Goal: Task Accomplishment & Management: Manage account settings

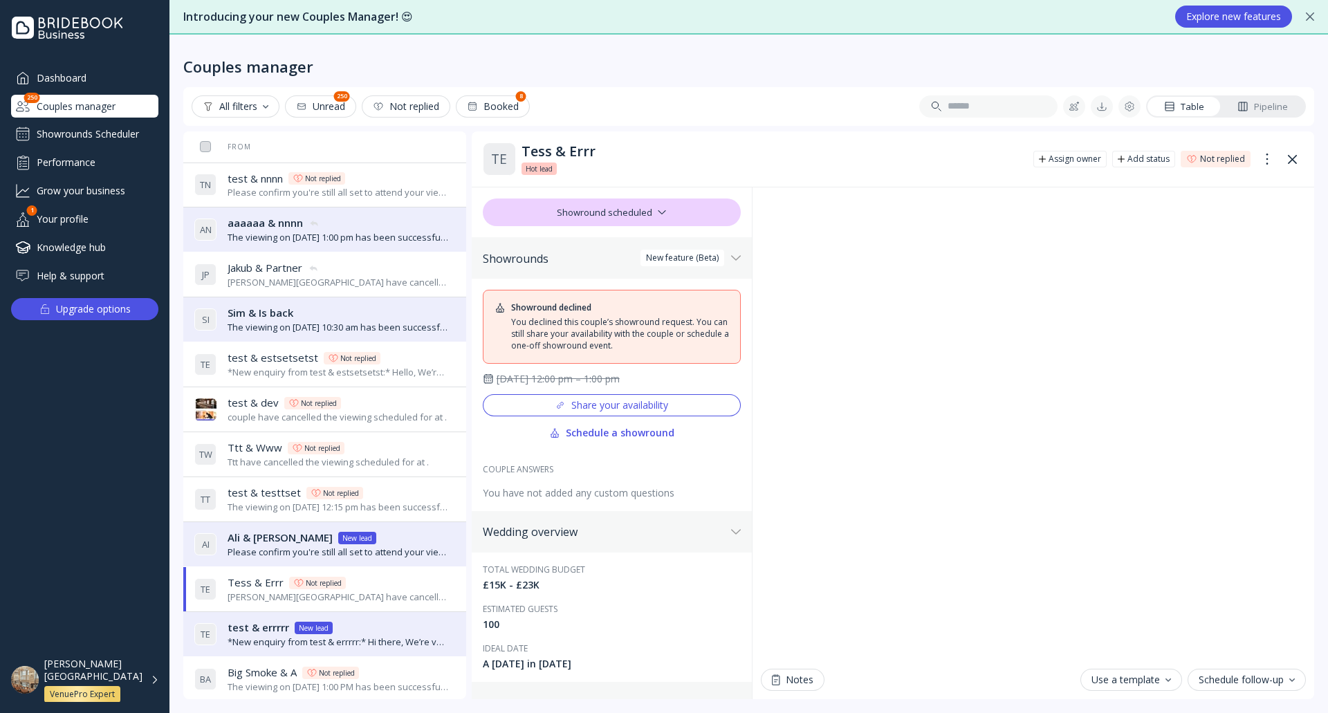
scroll to position [138, 0]
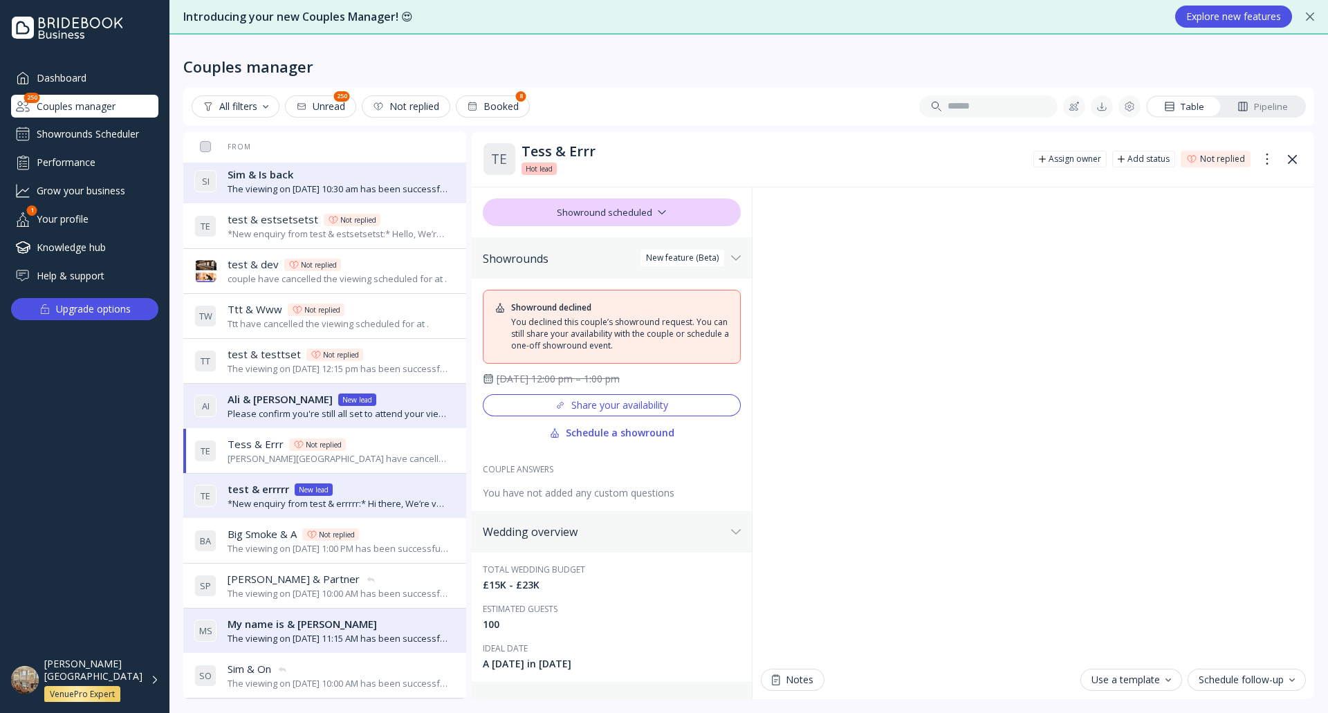
click at [140, 691] on div "[PERSON_NAME][GEOGRAPHIC_DATA] VenuePro Expert" at bounding box center [93, 680] width 98 height 45
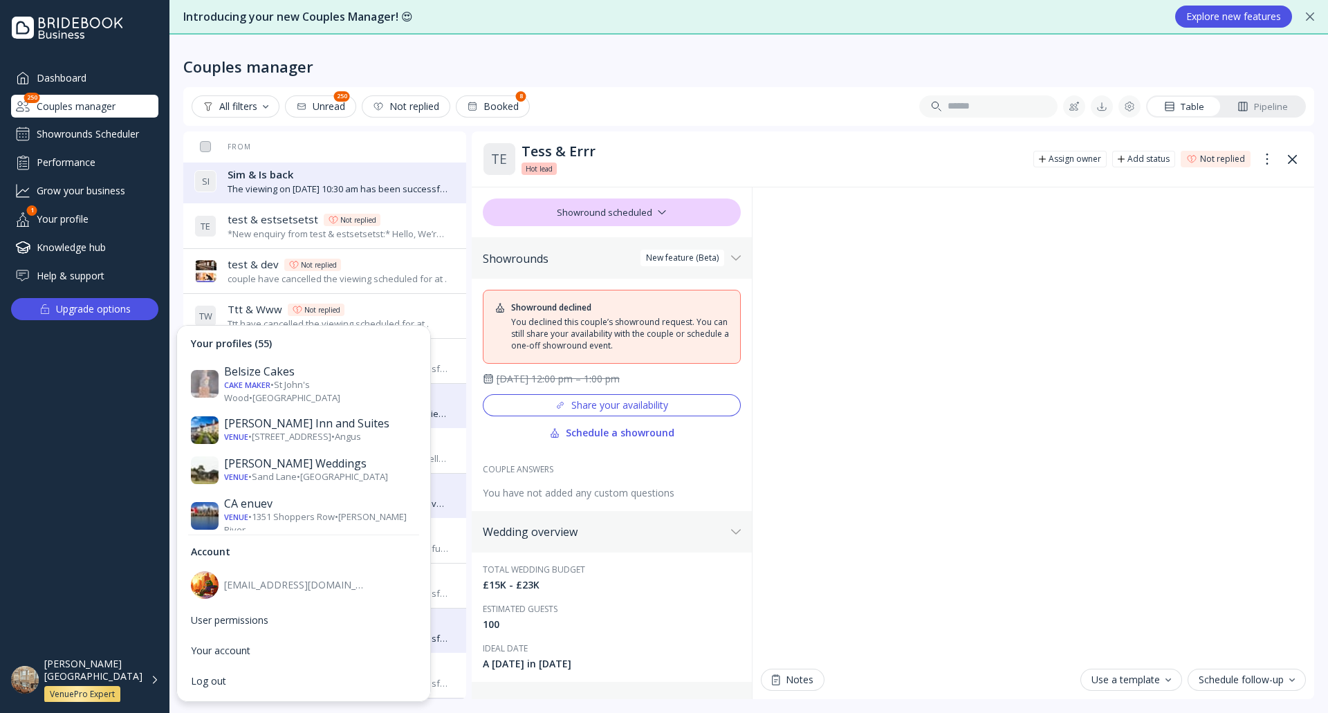
scroll to position [484, 0]
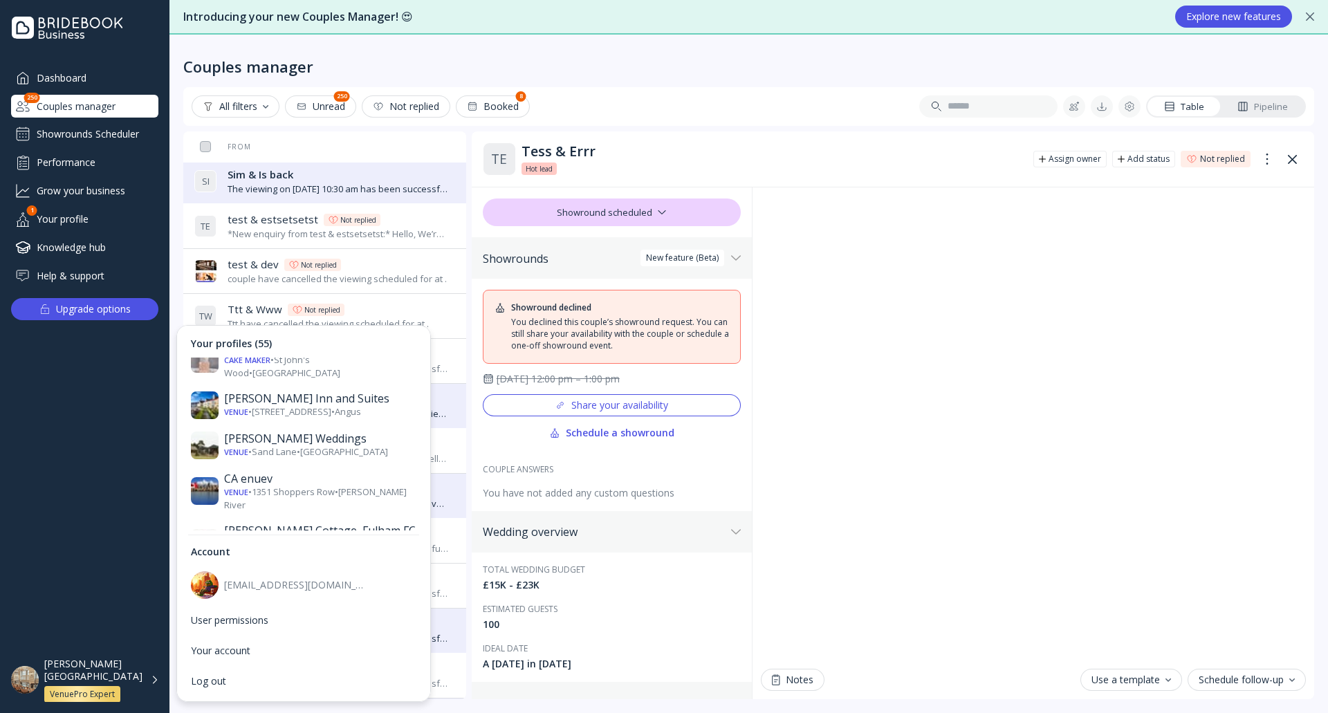
click at [669, 56] on div "Couples manager" at bounding box center [748, 55] width 1131 height 41
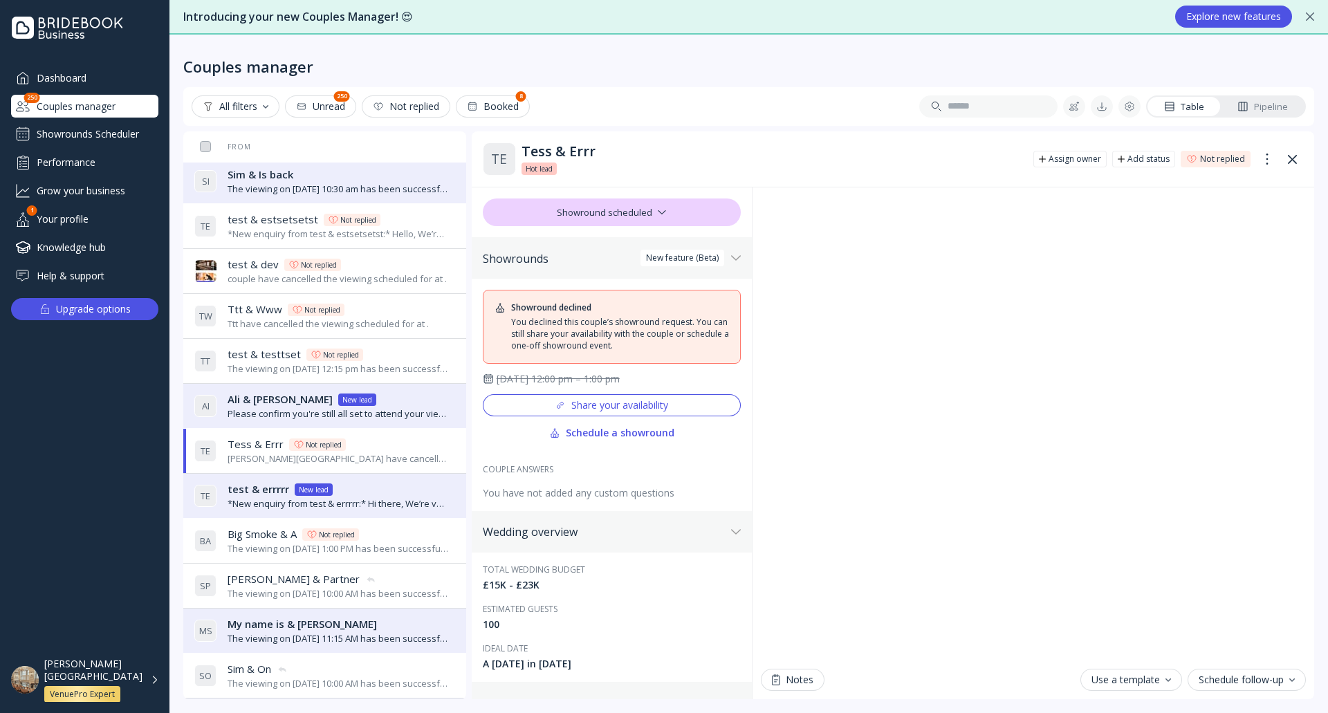
click at [147, 694] on div "[PERSON_NAME][GEOGRAPHIC_DATA] VenuePro Expert" at bounding box center [101, 680] width 115 height 45
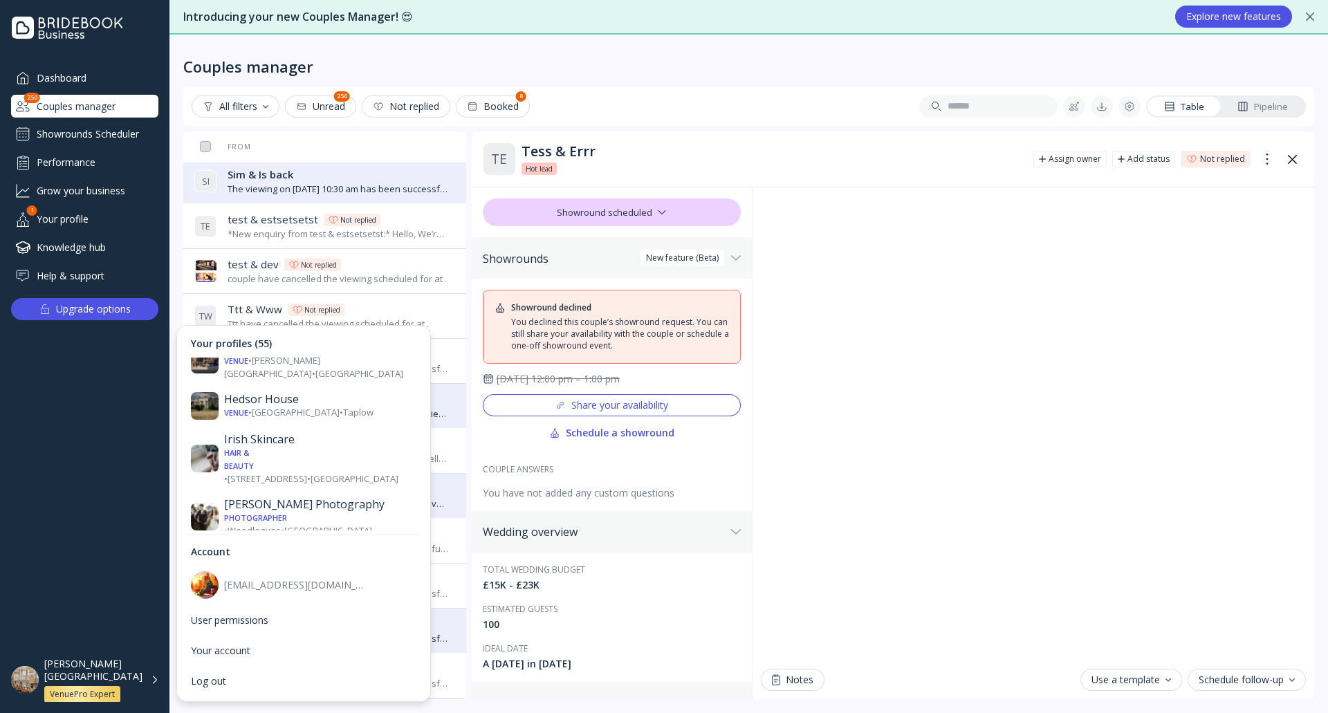
scroll to position [1107, 0]
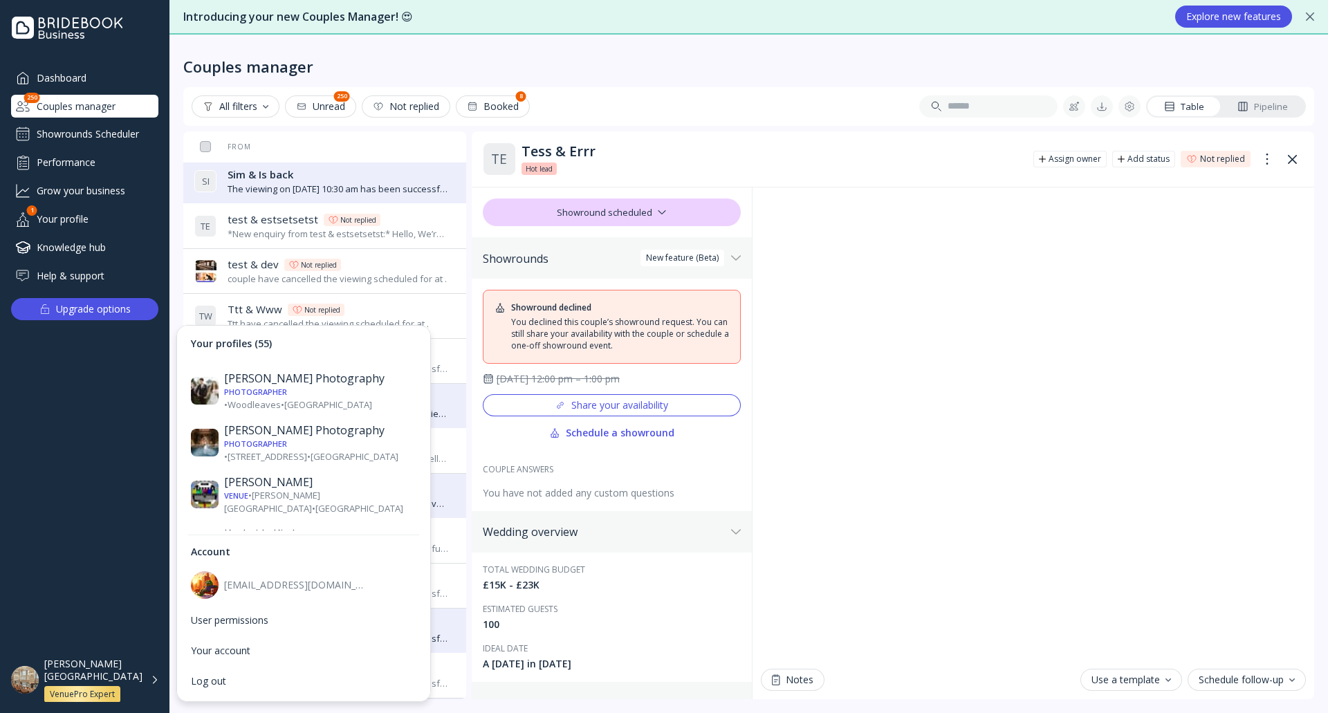
click at [343, 697] on div "Venue • 66 [GEOGRAPHIC_DATA] • [GEOGRAPHIC_DATA]" at bounding box center [320, 703] width 192 height 13
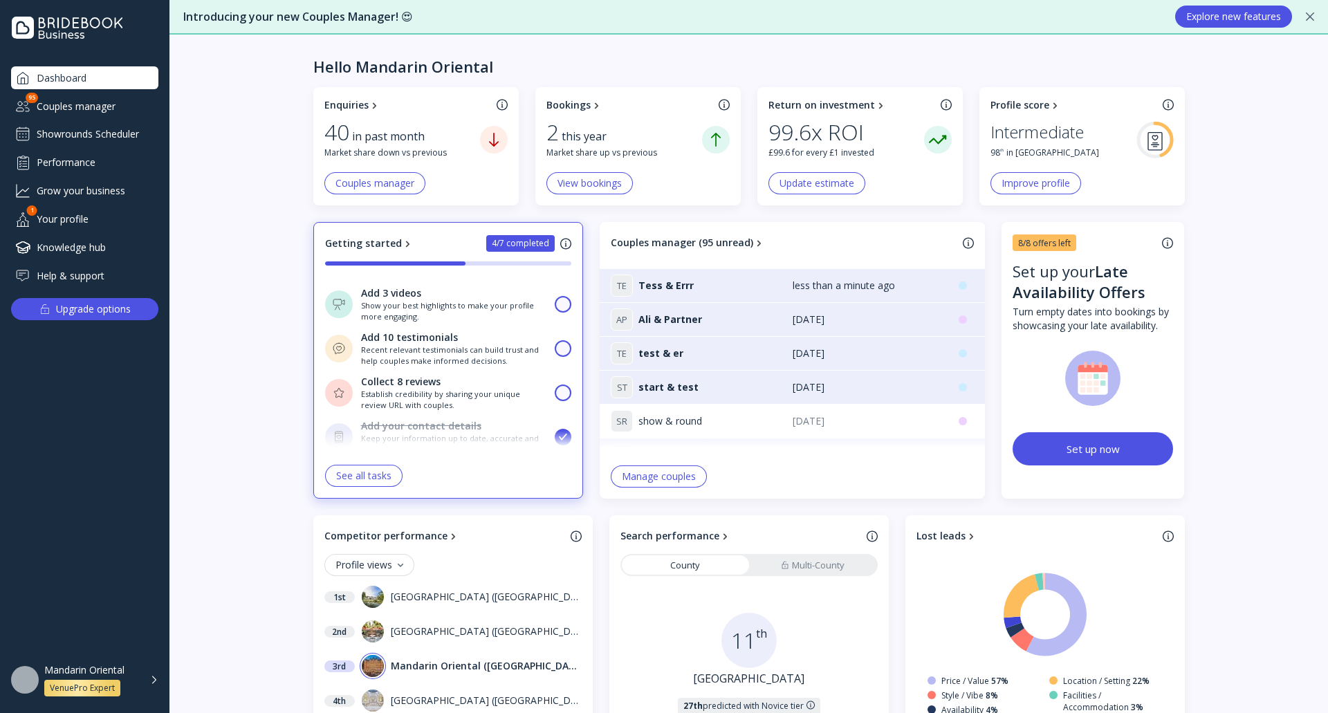
click at [113, 133] on div "Showrounds Scheduler" at bounding box center [84, 134] width 147 height 22
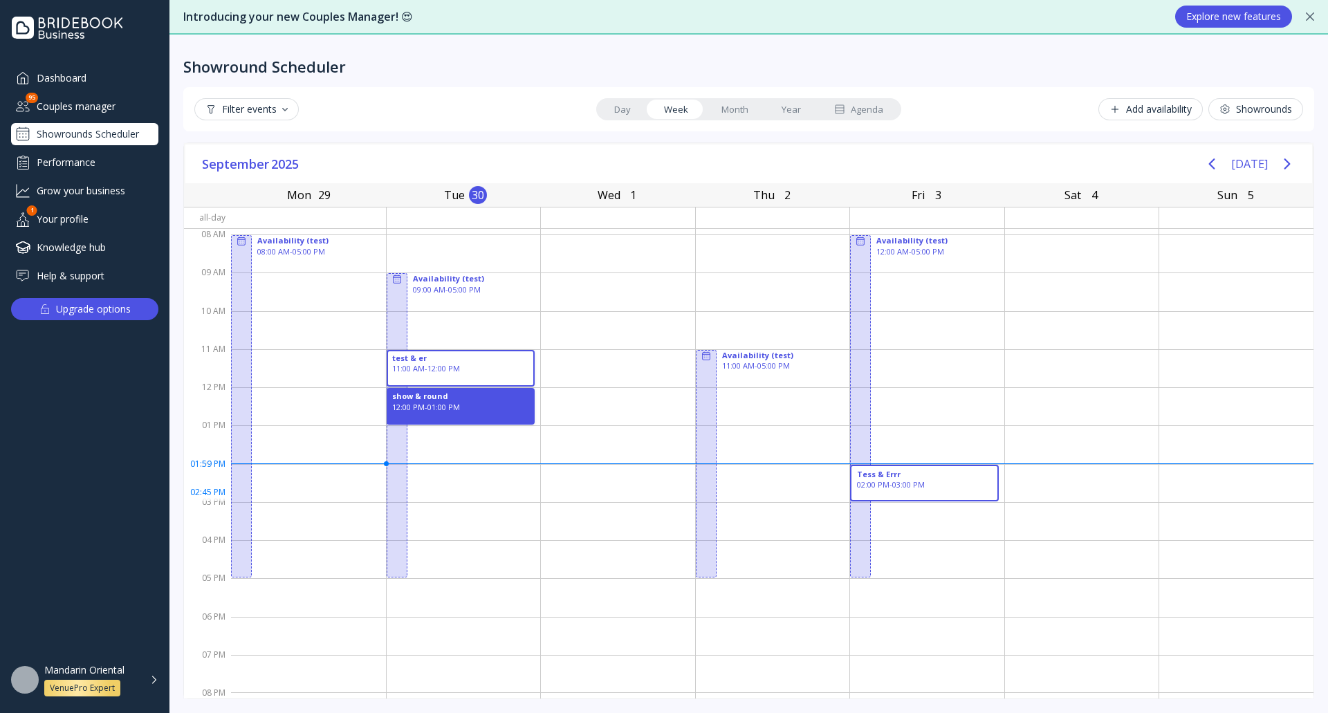
click at [937, 492] on div "Tess & Errr 02:00 PM - 03:00 PM" at bounding box center [924, 483] width 149 height 37
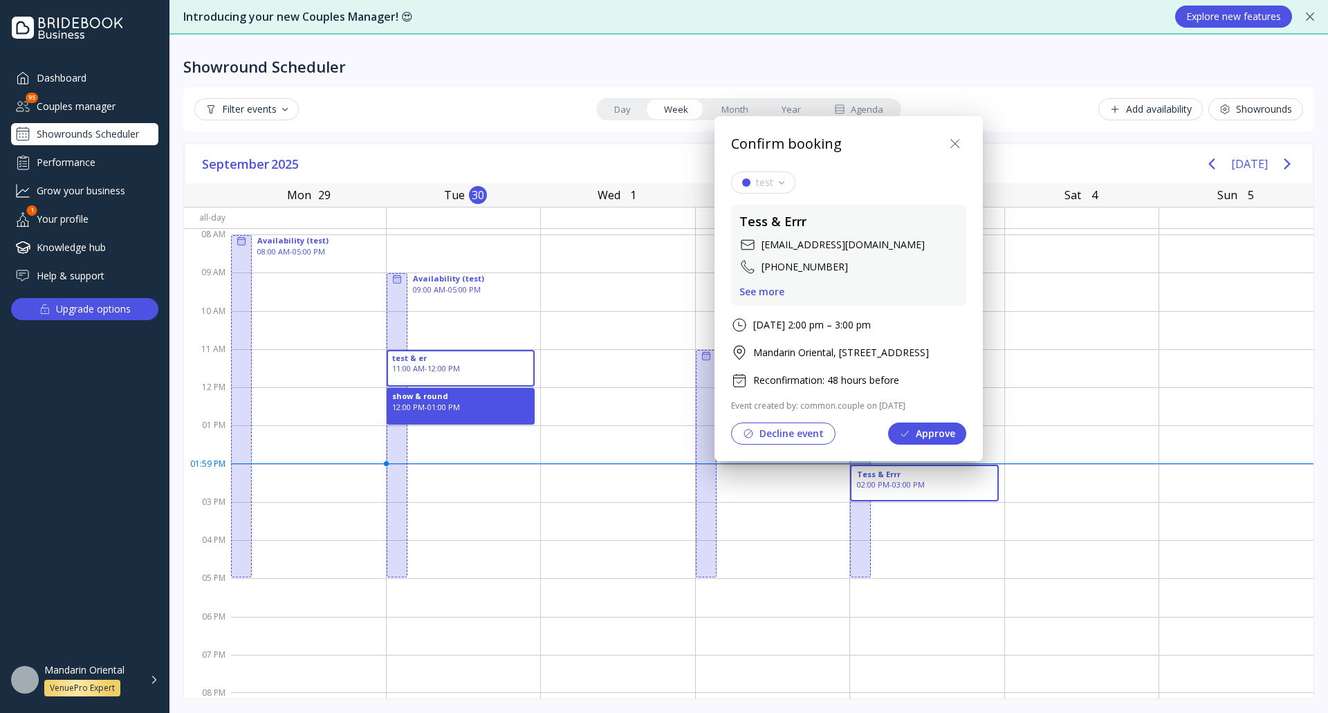
click at [776, 289] on div "See more" at bounding box center [761, 291] width 45 height 11
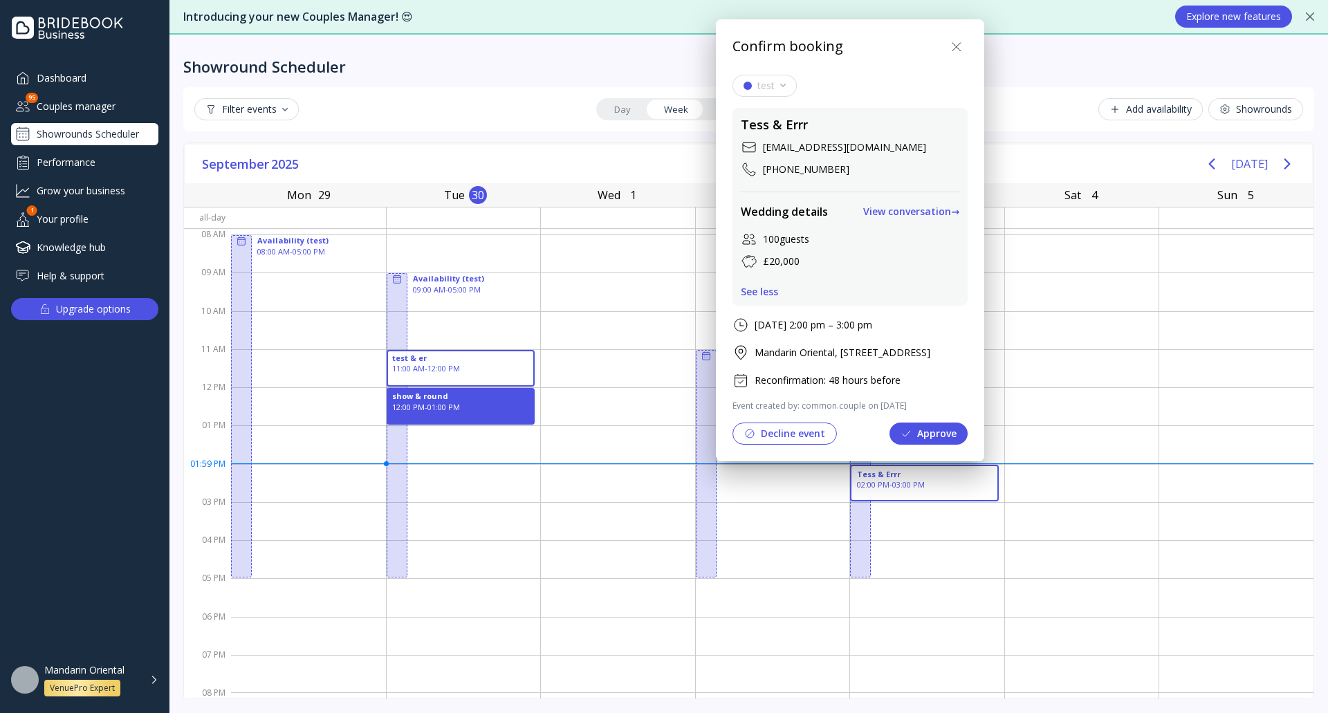
click at [959, 214] on div "View conversation →" at bounding box center [911, 211] width 96 height 11
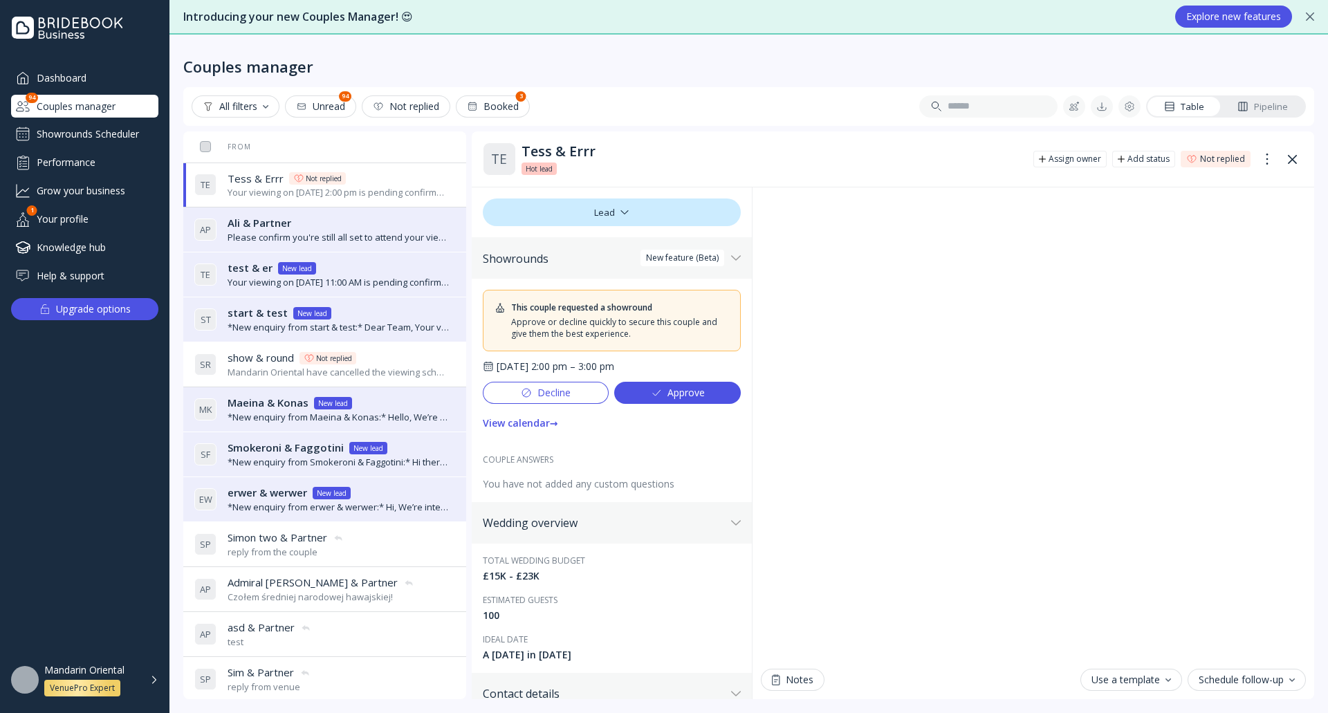
click at [537, 426] on div "View calendar →" at bounding box center [520, 423] width 75 height 11
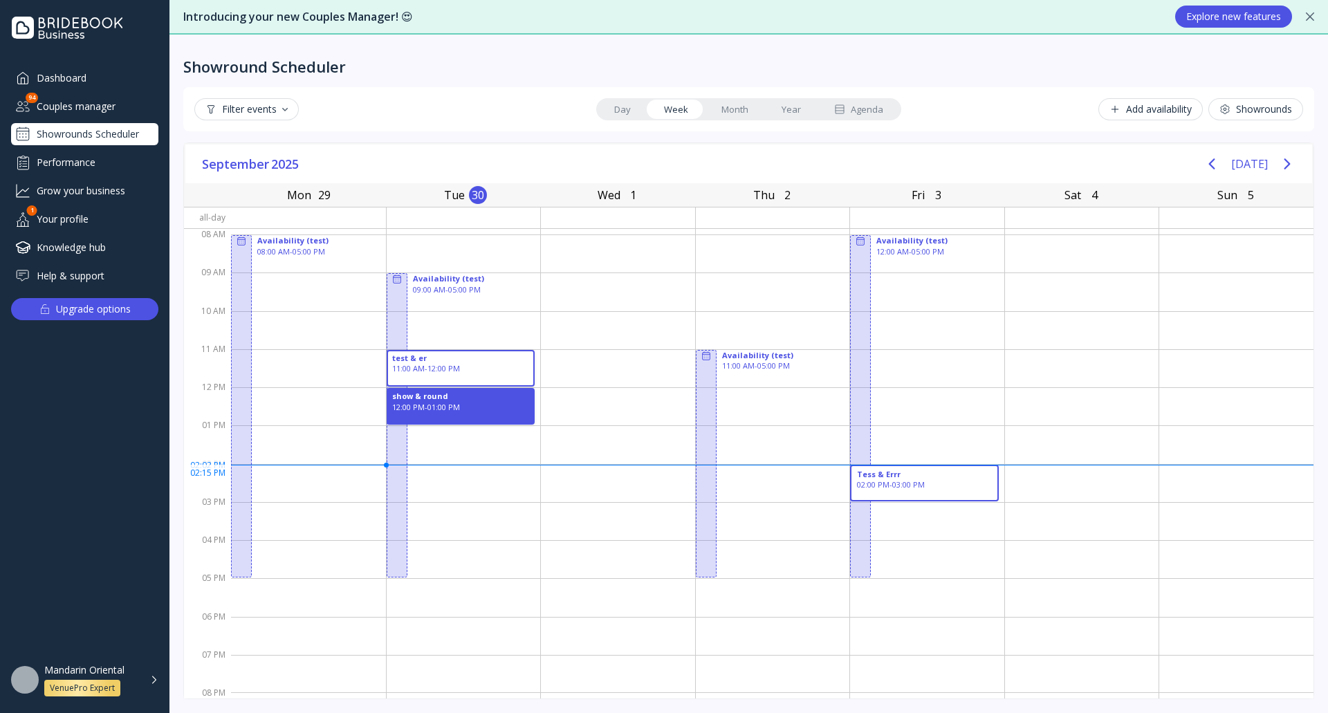
click at [929, 479] on div "02:00 PM - 03:00 PM" at bounding box center [924, 484] width 135 height 11
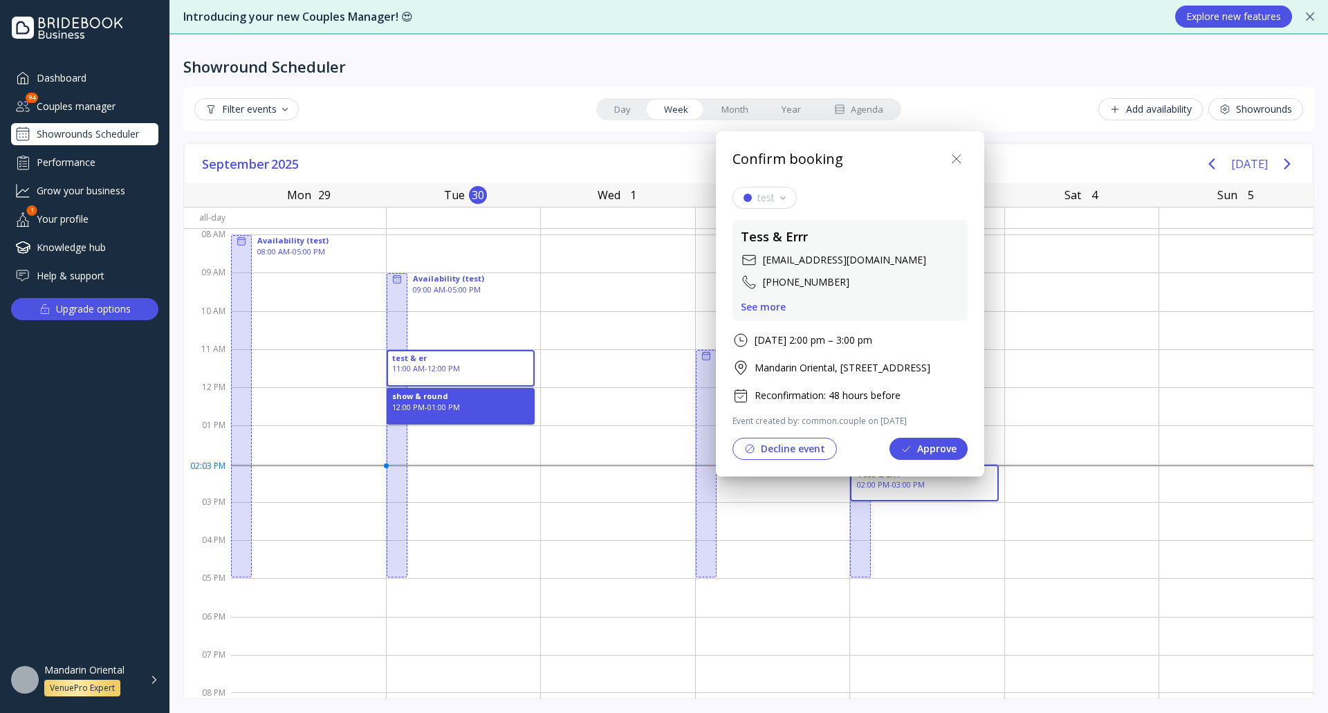
click at [968, 445] on button "Approve" at bounding box center [928, 449] width 78 height 22
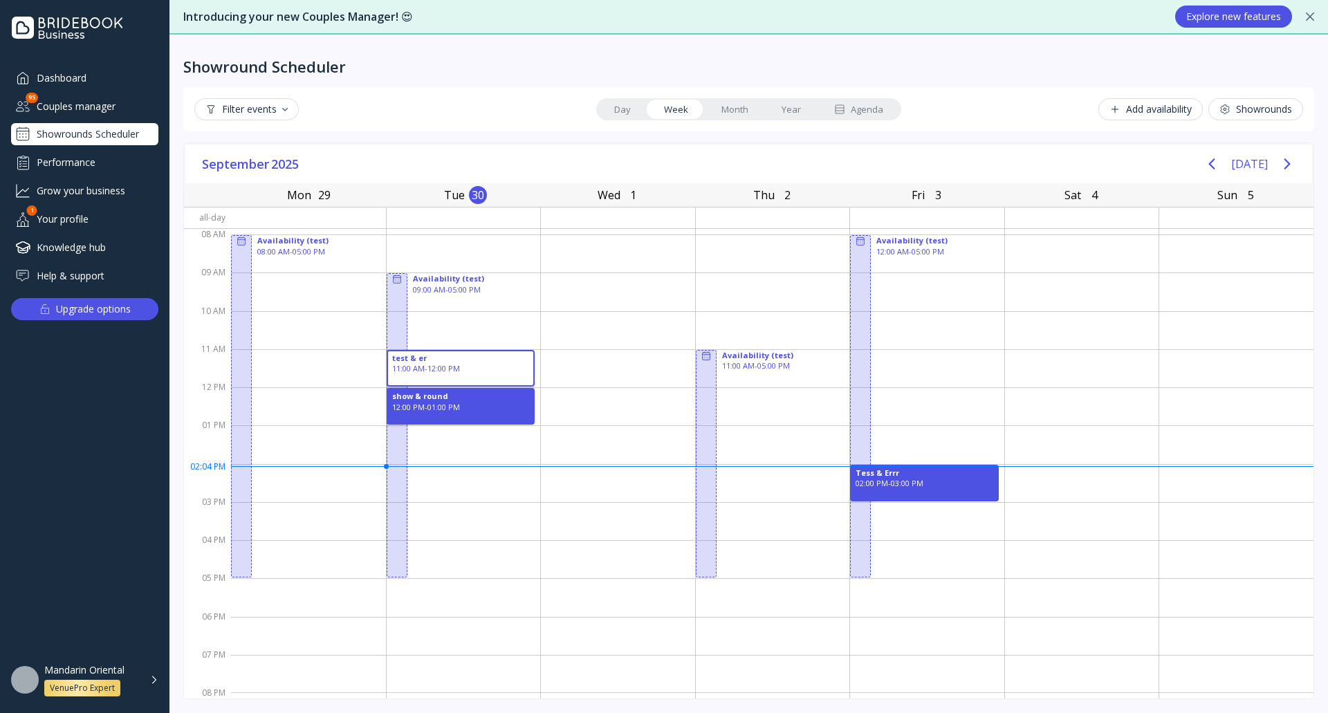
click at [95, 104] on div "Couples manager" at bounding box center [84, 106] width 147 height 23
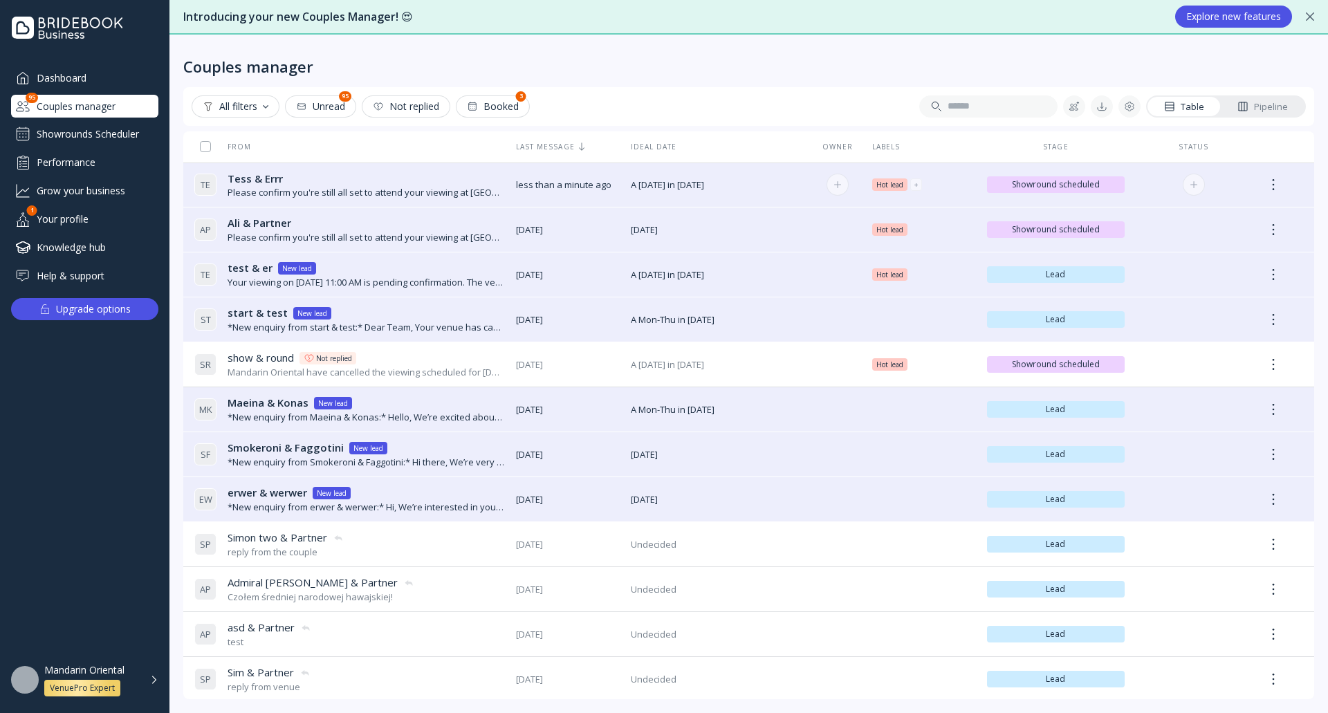
click at [382, 178] on div "Tess & Errr Tess & Errr" at bounding box center [366, 179] width 277 height 15
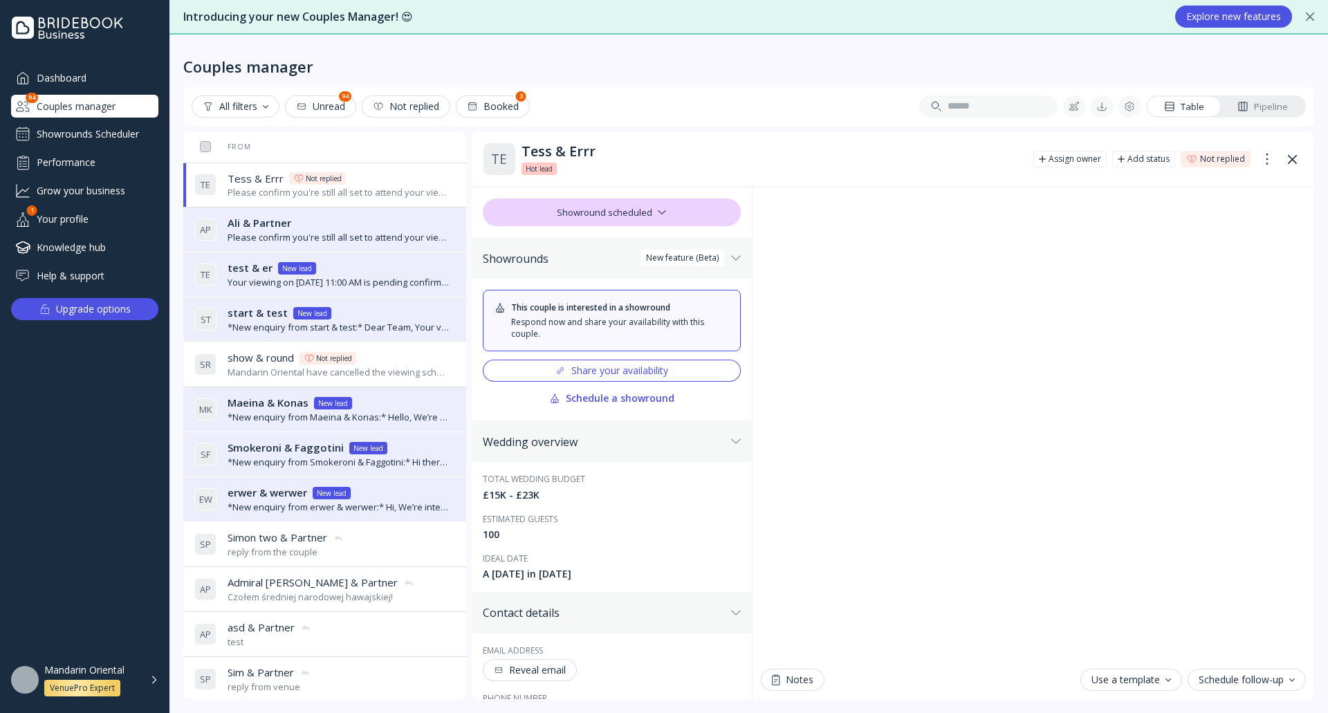
click at [630, 401] on div "Schedule a showround" at bounding box center [611, 398] width 125 height 11
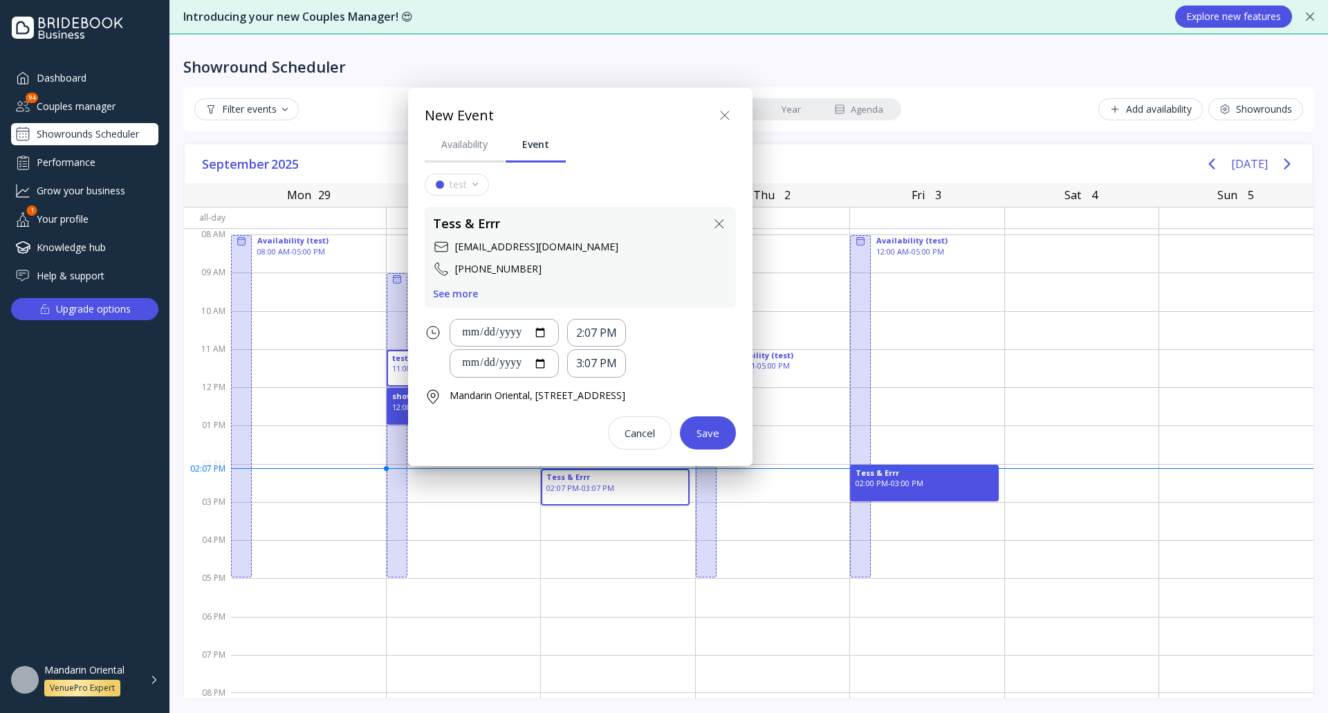
click at [733, 111] on icon at bounding box center [724, 115] width 17 height 17
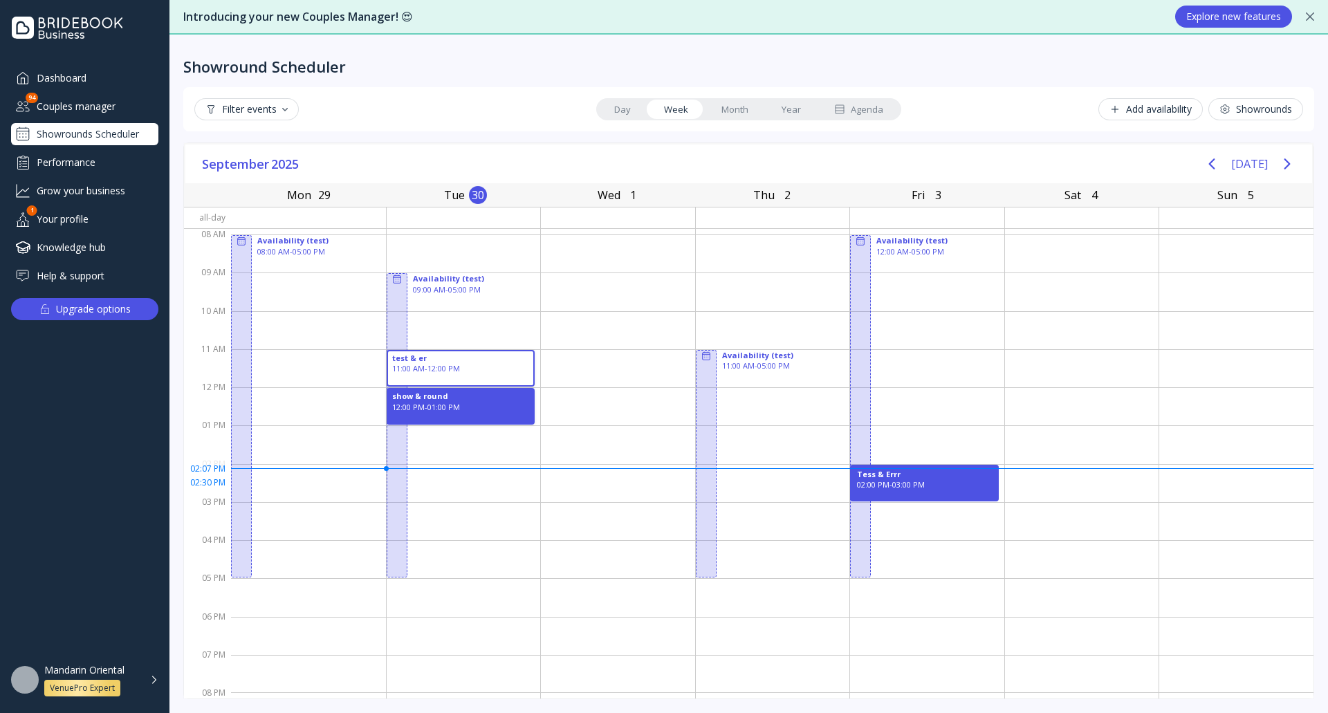
click at [912, 487] on div "02:00 PM - 03:00 PM" at bounding box center [924, 484] width 135 height 11
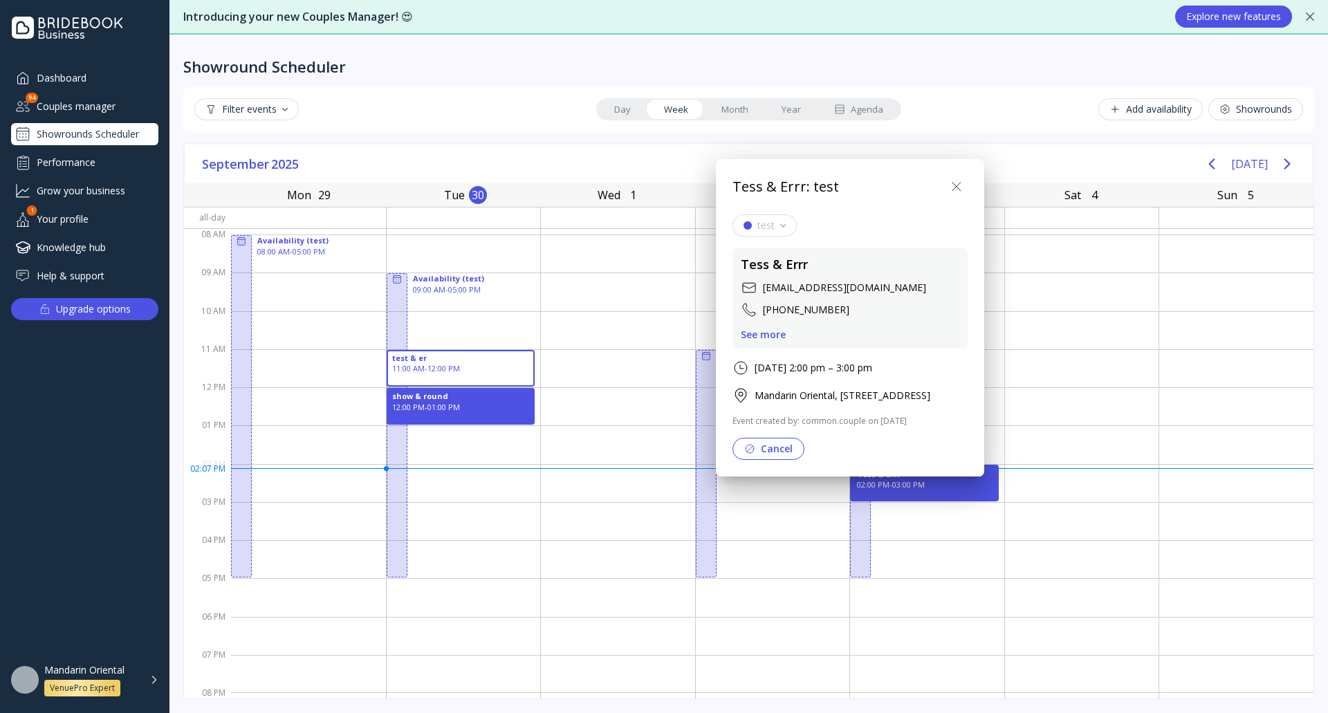
click at [771, 335] on div "See more" at bounding box center [763, 334] width 45 height 11
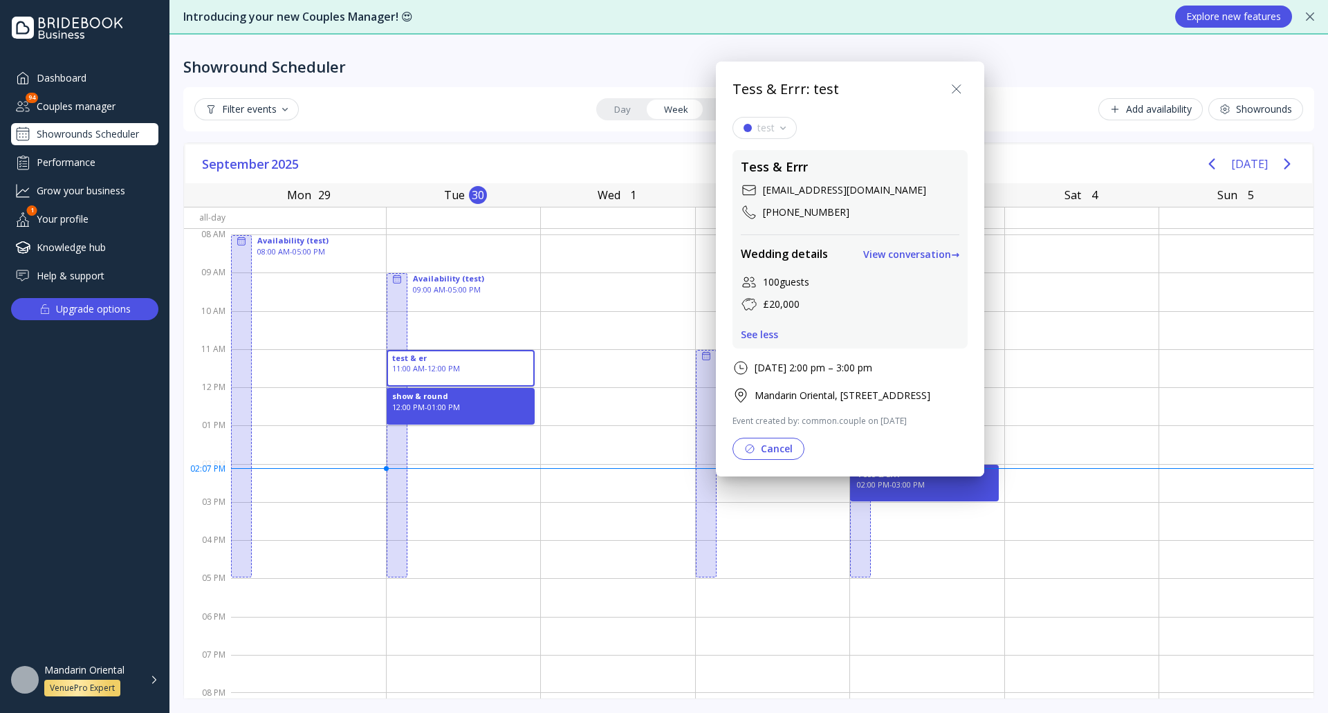
click at [965, 93] on icon at bounding box center [956, 89] width 17 height 17
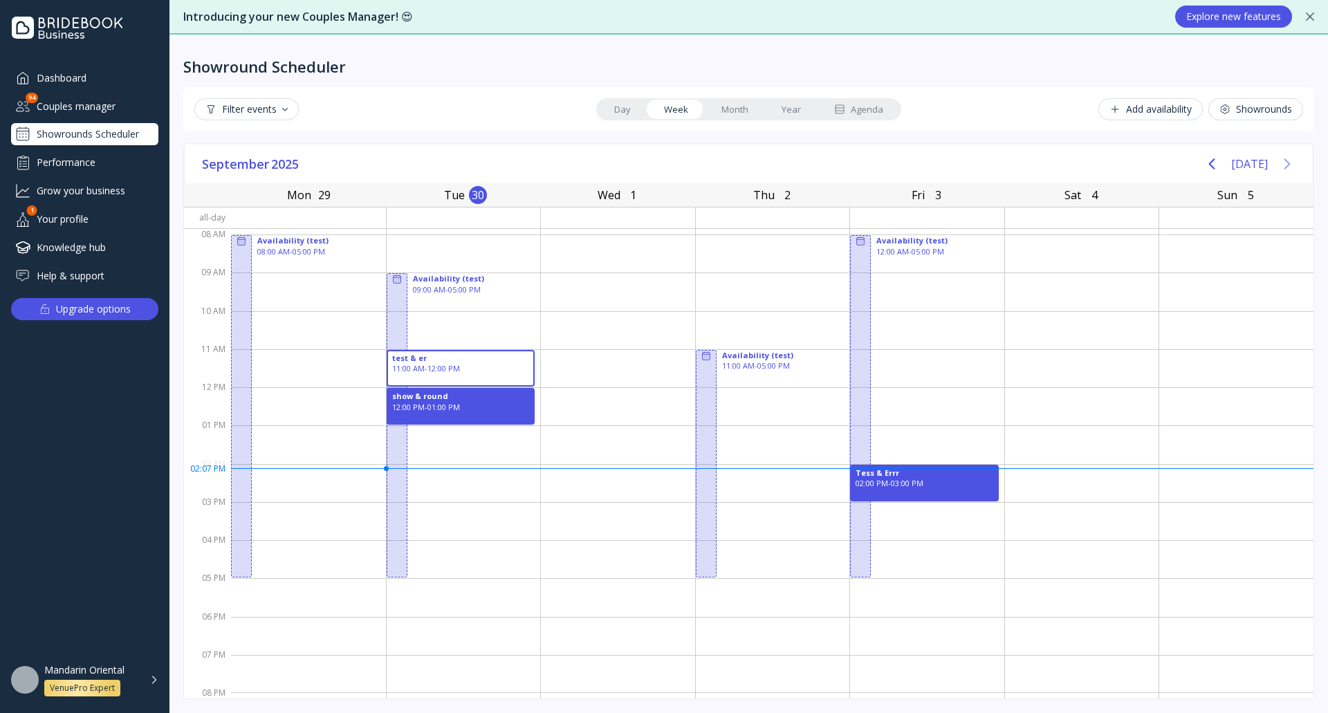
click at [1296, 160] on button "Next page" at bounding box center [1287, 164] width 28 height 28
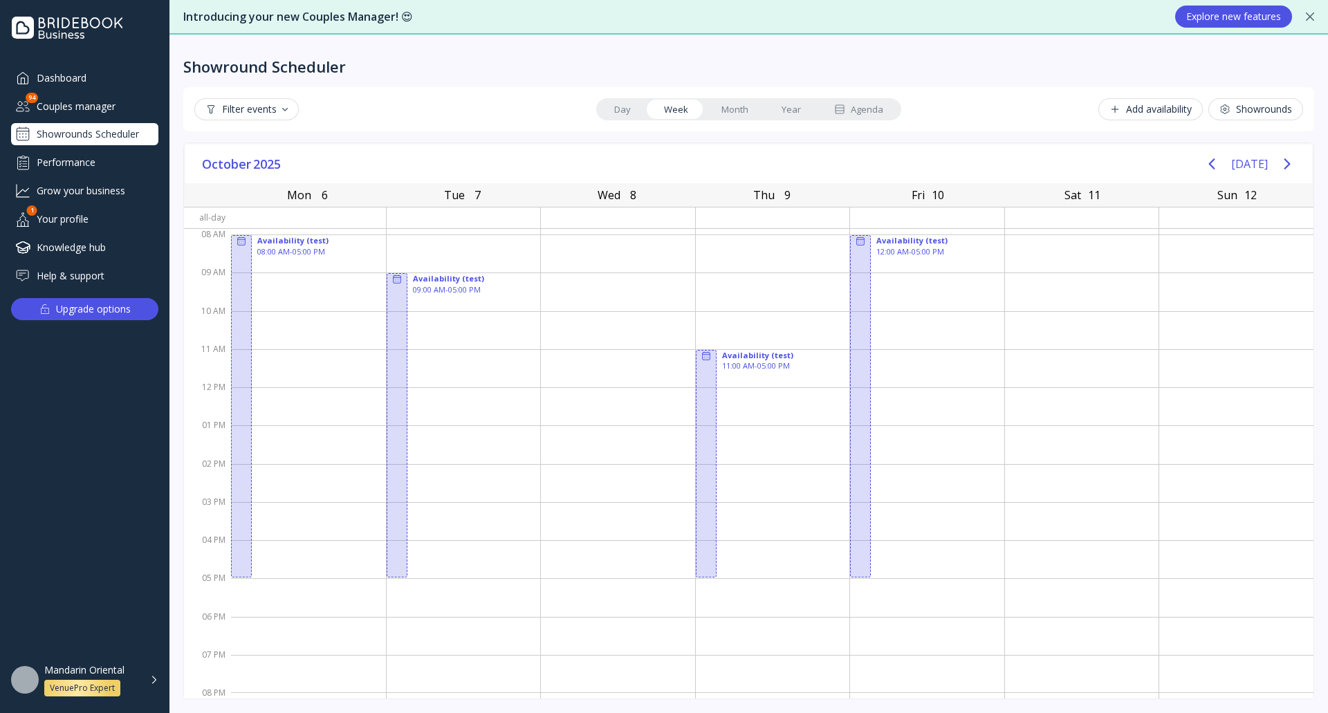
click at [134, 687] on div "Mandarin Oriental VenuePro Expert" at bounding box center [93, 680] width 98 height 33
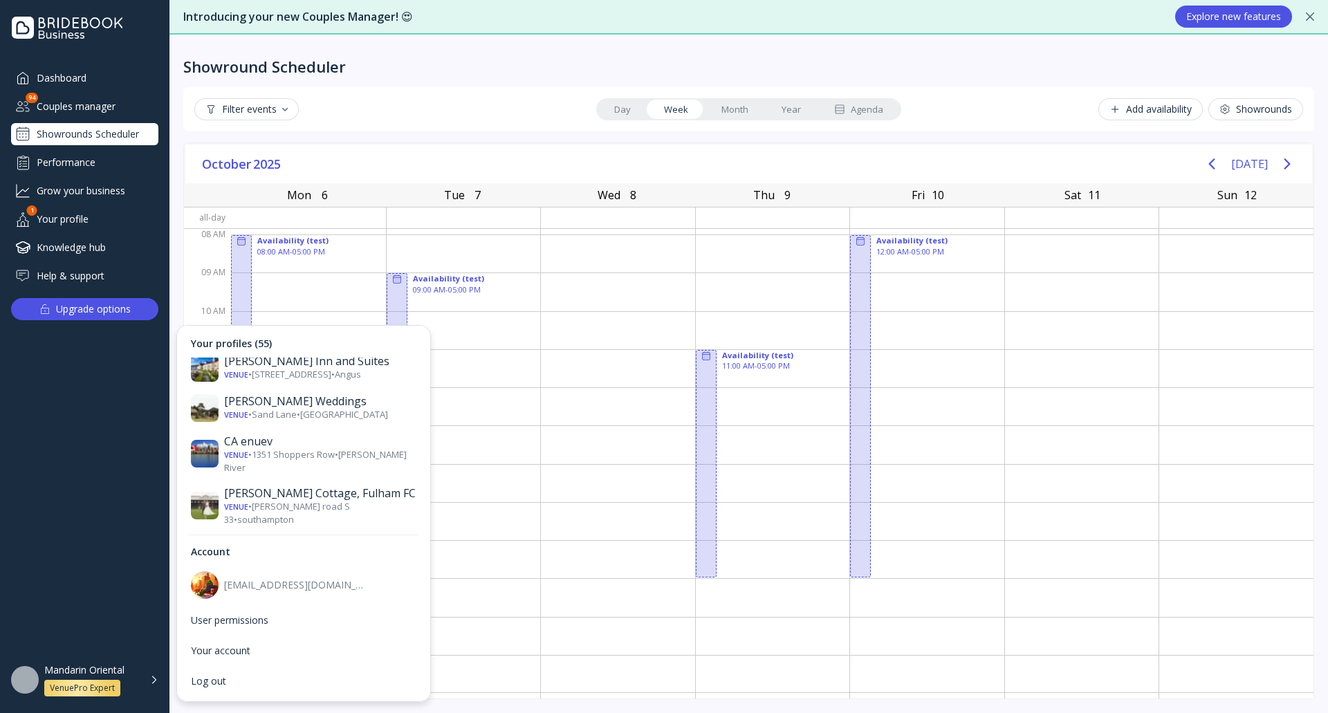
scroll to position [622, 0]
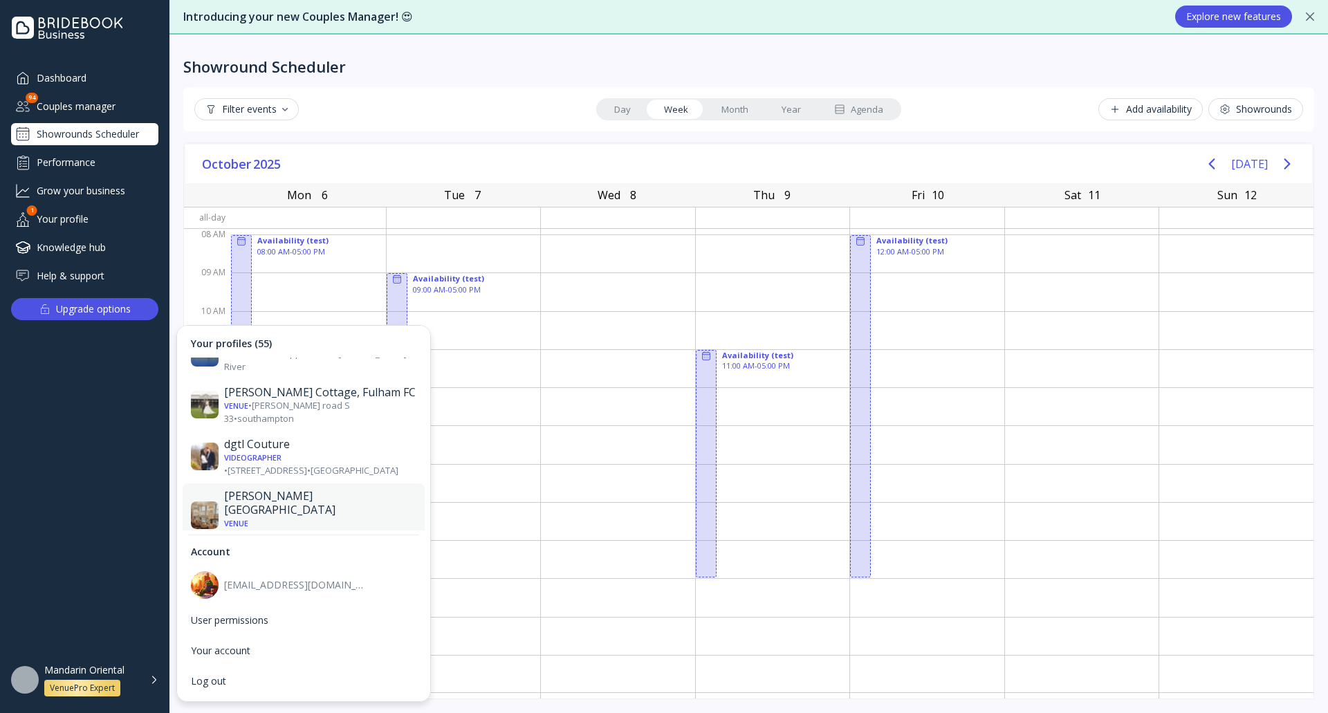
click at [306, 489] on div "[PERSON_NAME][GEOGRAPHIC_DATA]" at bounding box center [320, 503] width 192 height 28
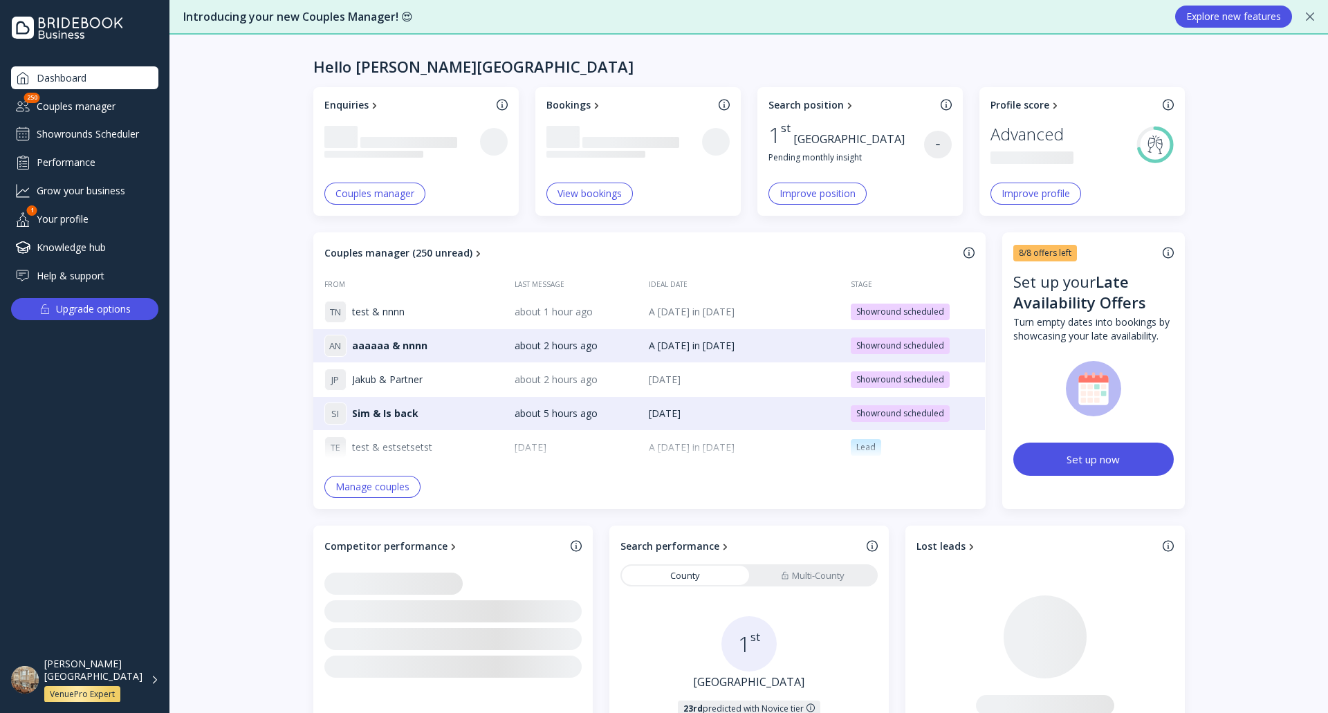
click at [111, 134] on div "Showrounds Scheduler" at bounding box center [84, 134] width 147 height 22
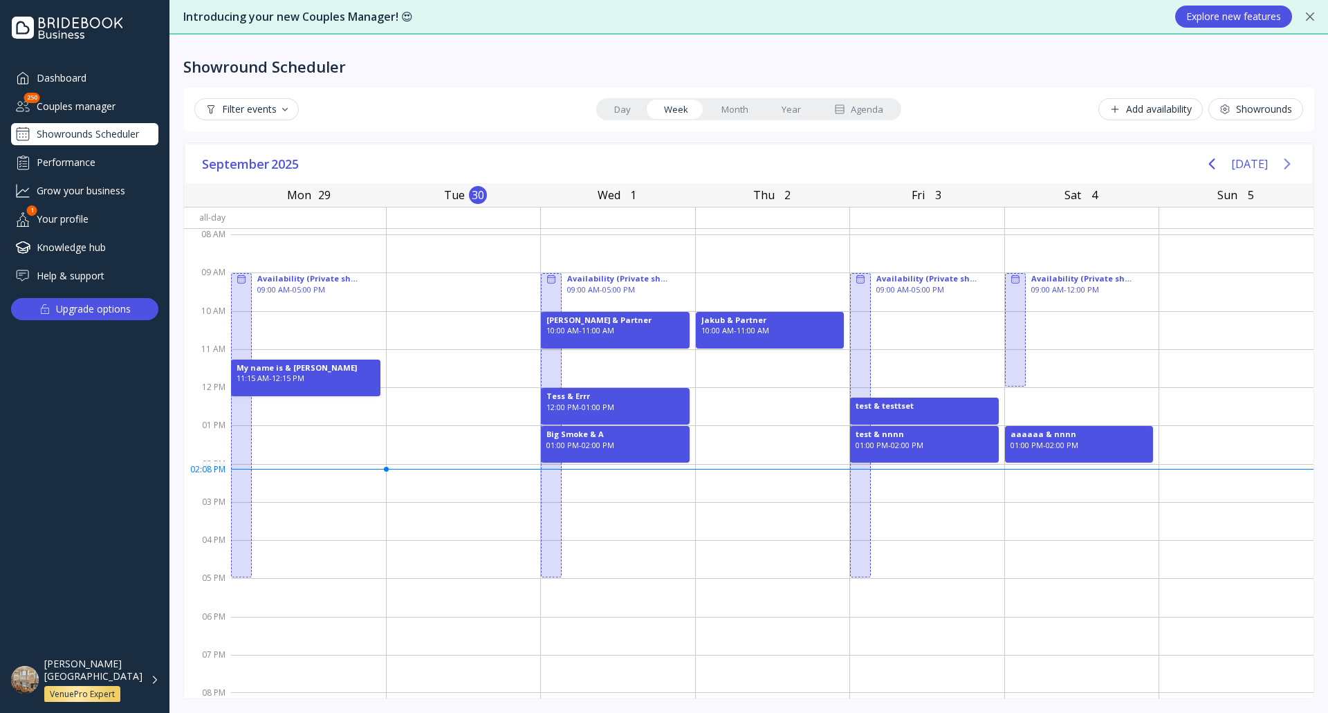
click at [1286, 164] on icon "Next page" at bounding box center [1287, 164] width 17 height 17
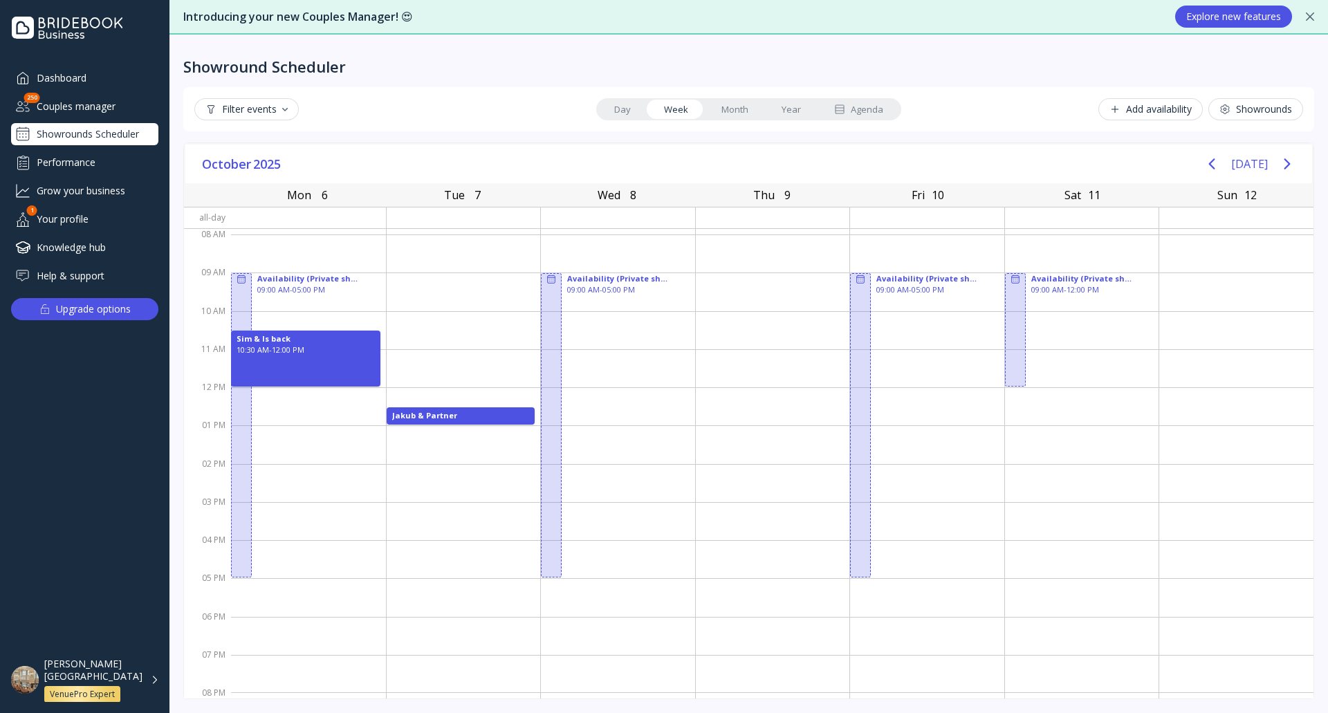
click at [141, 678] on div "[PERSON_NAME][GEOGRAPHIC_DATA] VenuePro Expert" at bounding box center [93, 680] width 98 height 45
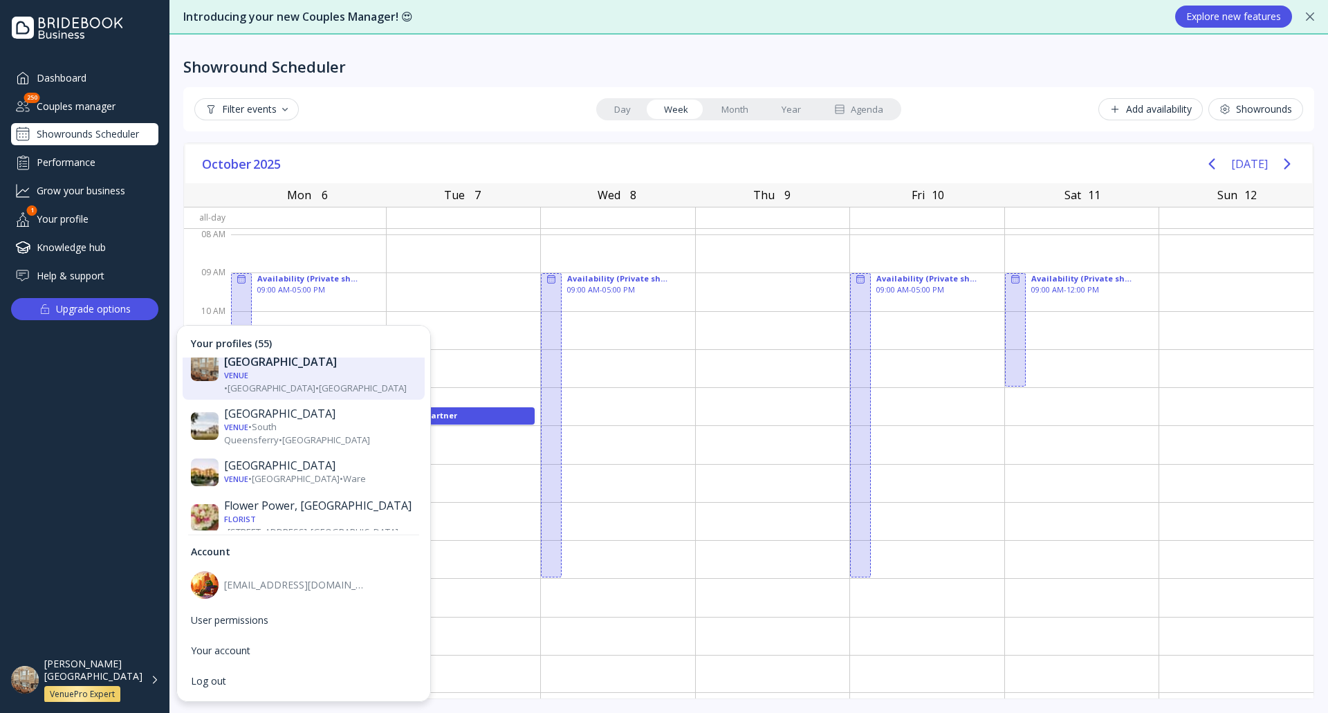
scroll to position [899, 0]
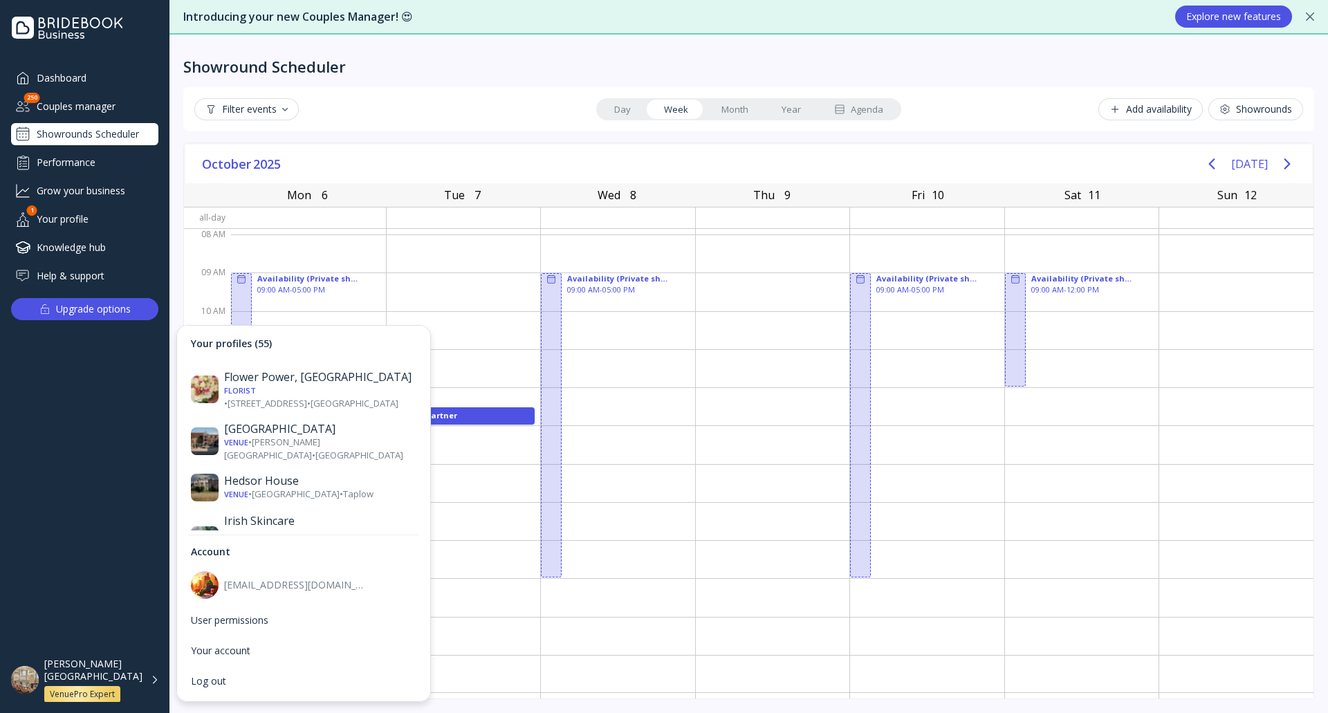
click at [311, 696] on div "Venue • [PERSON_NAME][GEOGRAPHIC_DATA] • [GEOGRAPHIC_DATA]" at bounding box center [320, 709] width 192 height 26
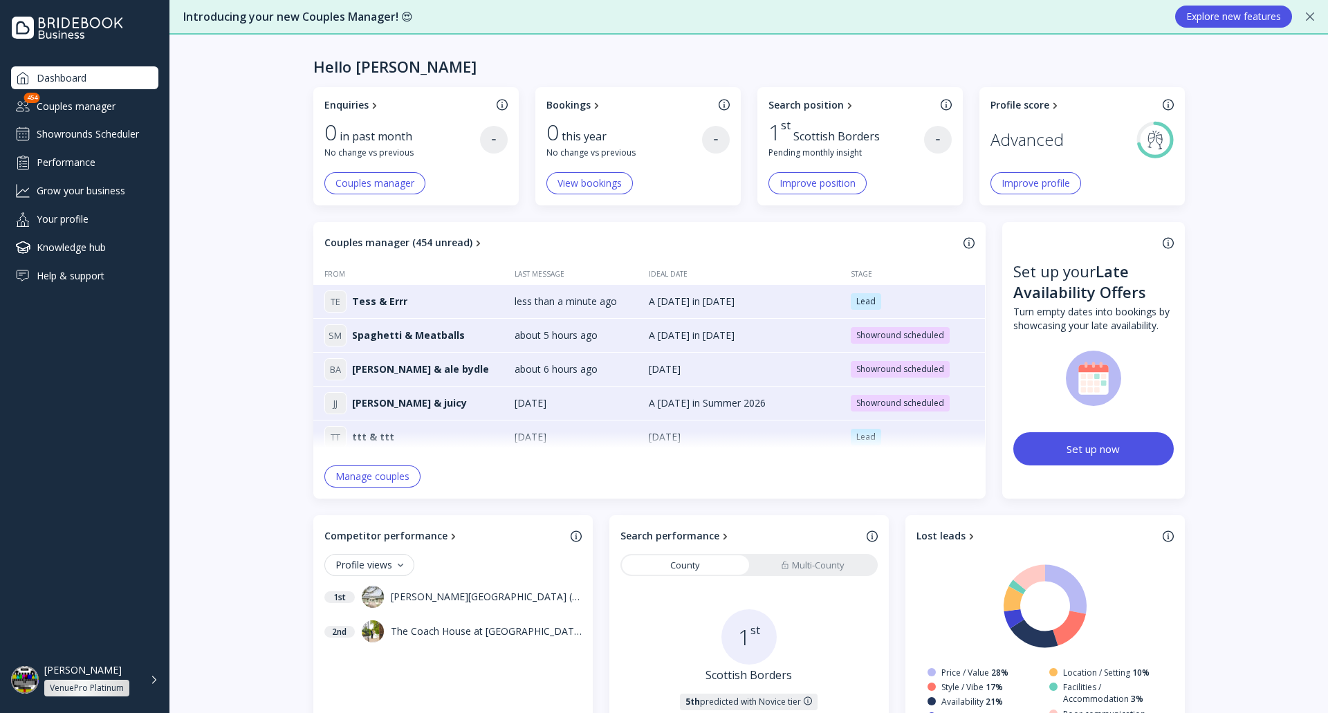
click at [95, 101] on div "Couples manager" at bounding box center [84, 106] width 147 height 23
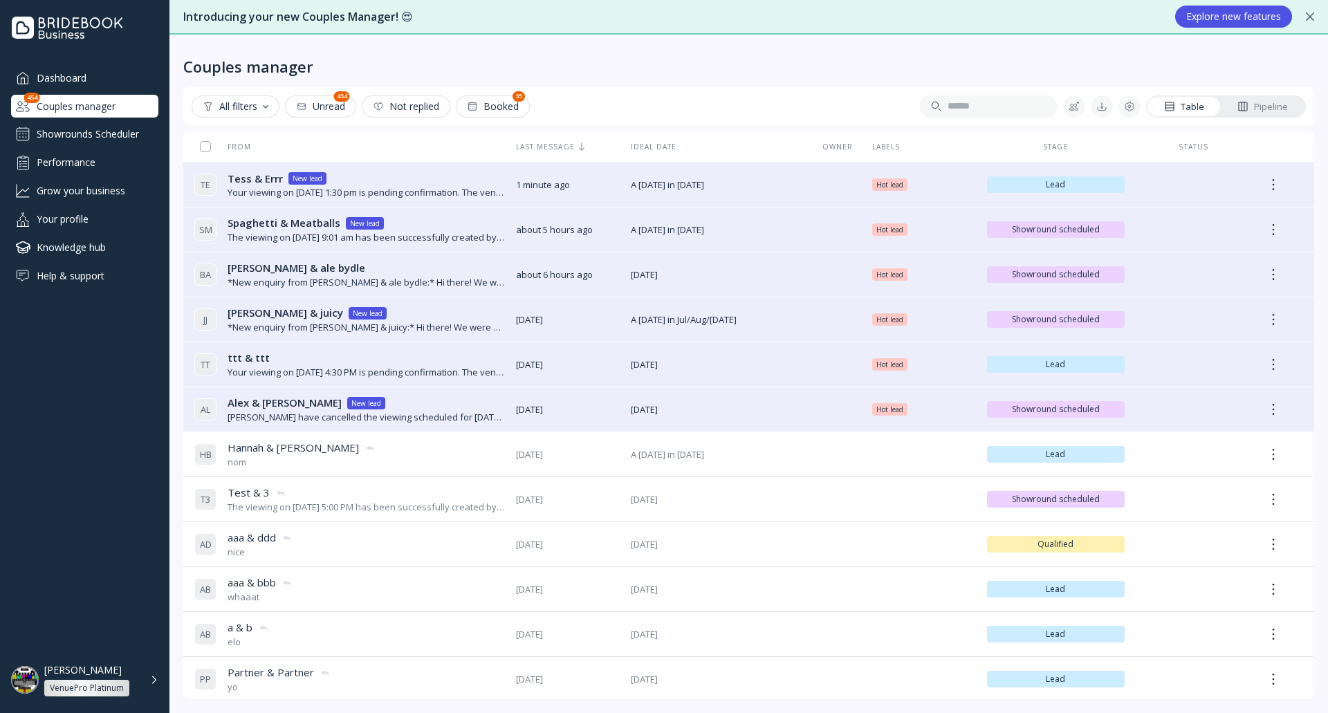
click at [114, 127] on div "Showrounds Scheduler" at bounding box center [84, 134] width 147 height 22
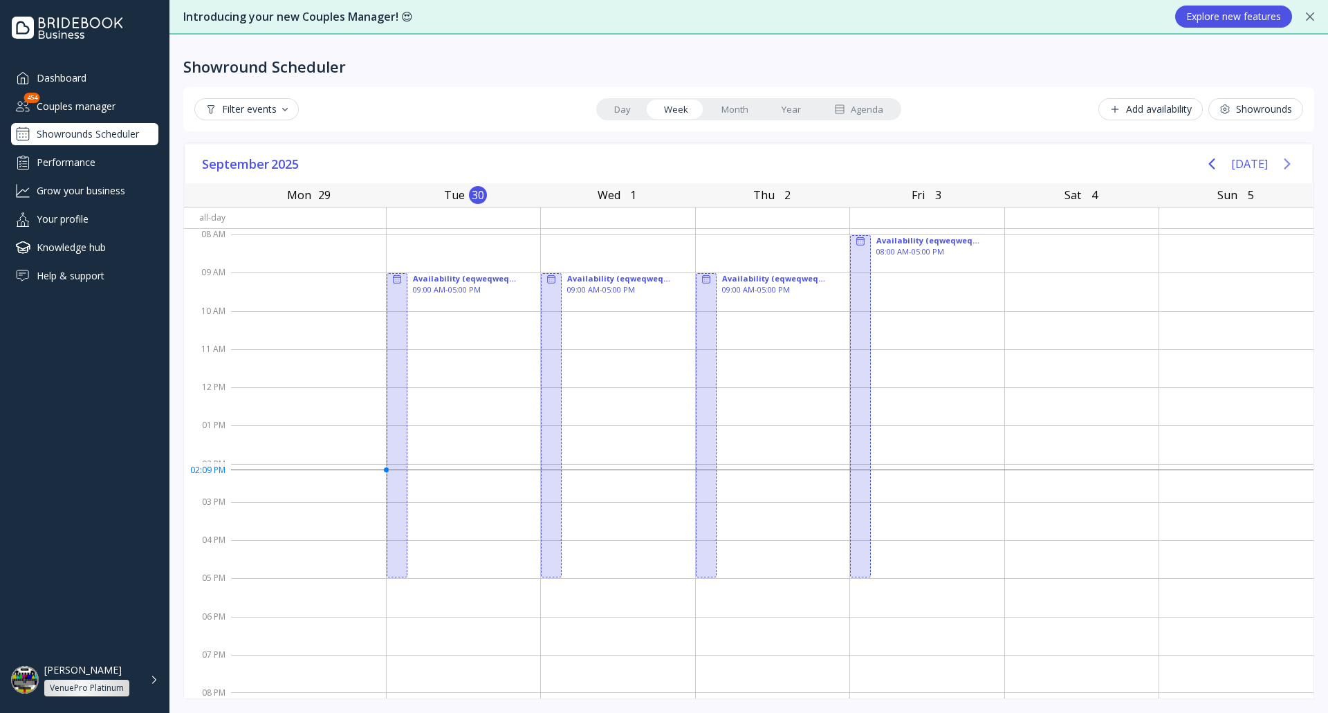
click at [1292, 159] on icon "Next page" at bounding box center [1287, 164] width 17 height 17
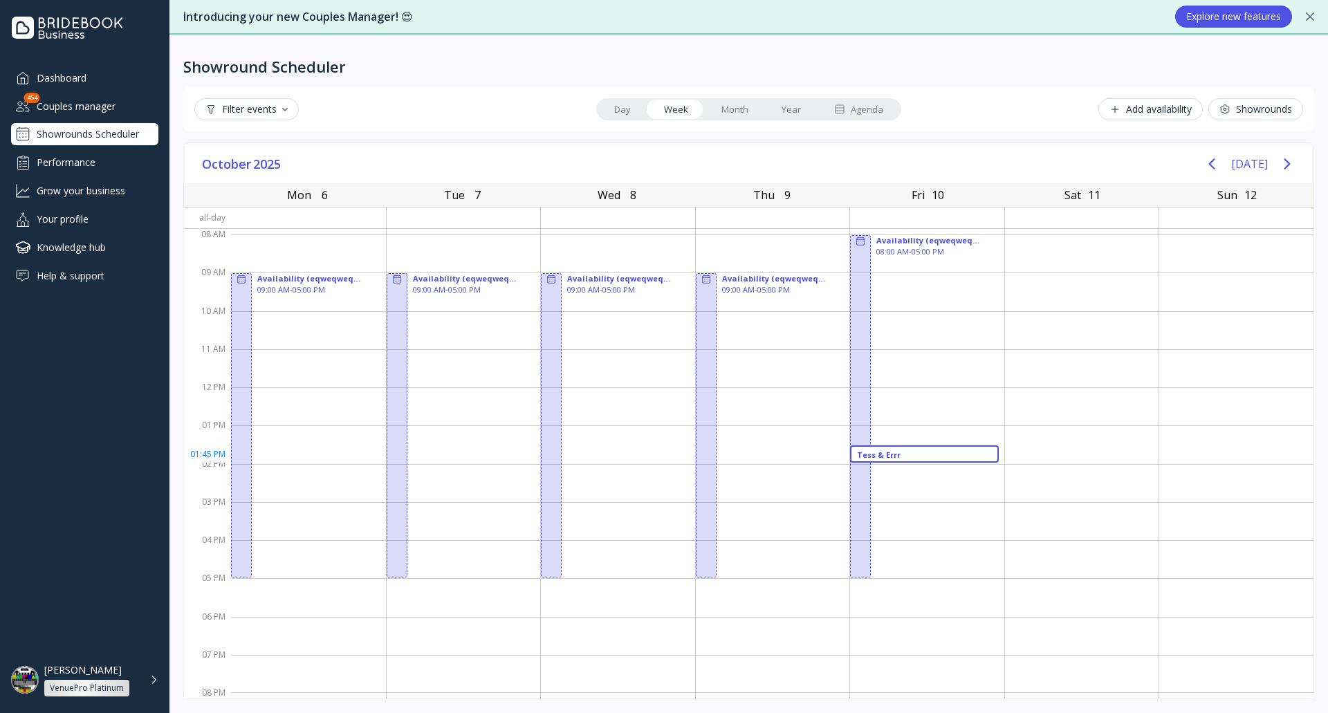
click at [965, 455] on div "Tess & Errr" at bounding box center [924, 455] width 135 height 10
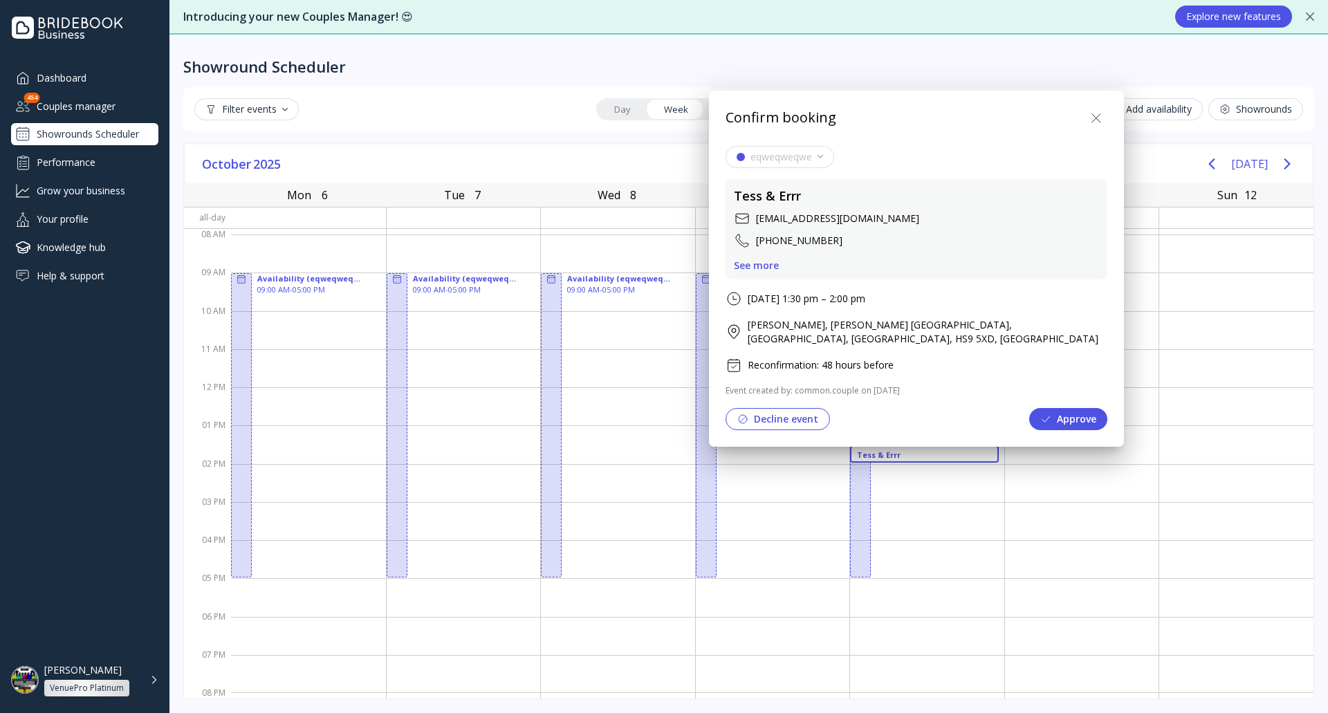
click at [1075, 415] on button "Approve" at bounding box center [1068, 419] width 78 height 22
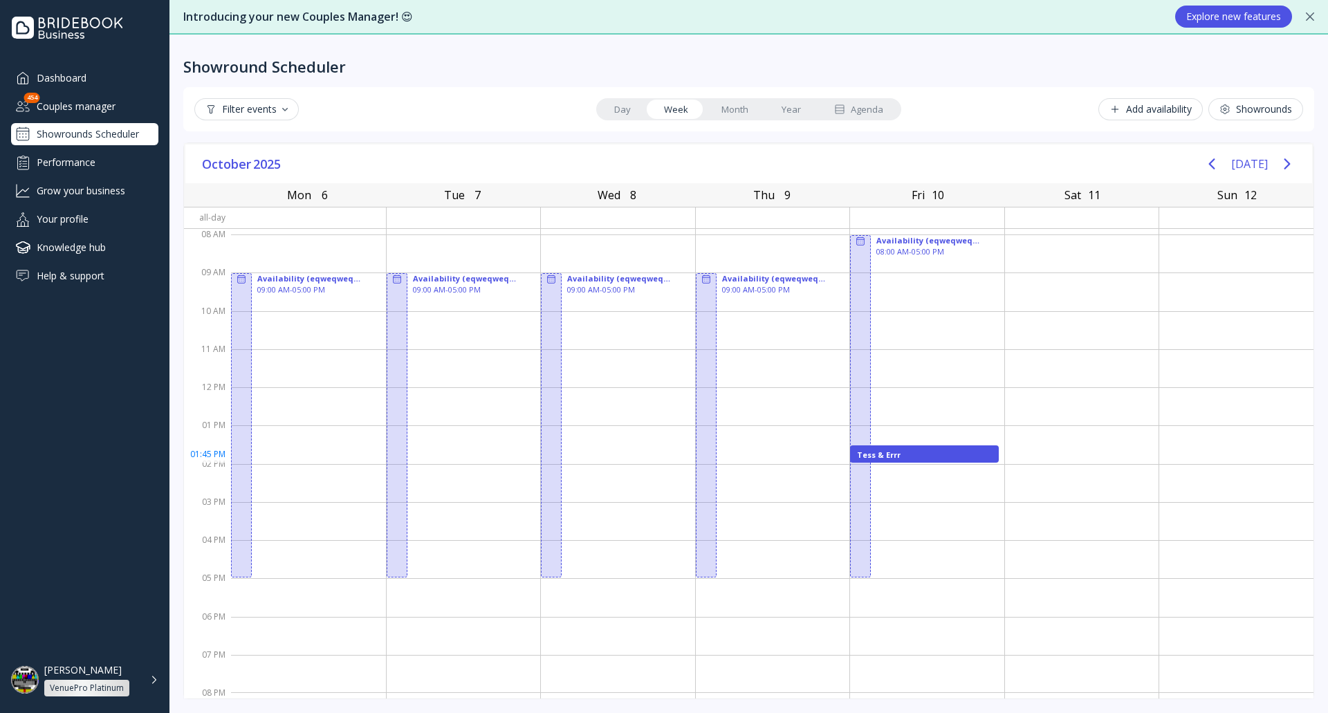
click at [936, 455] on div "Tess & Errr" at bounding box center [924, 455] width 135 height 10
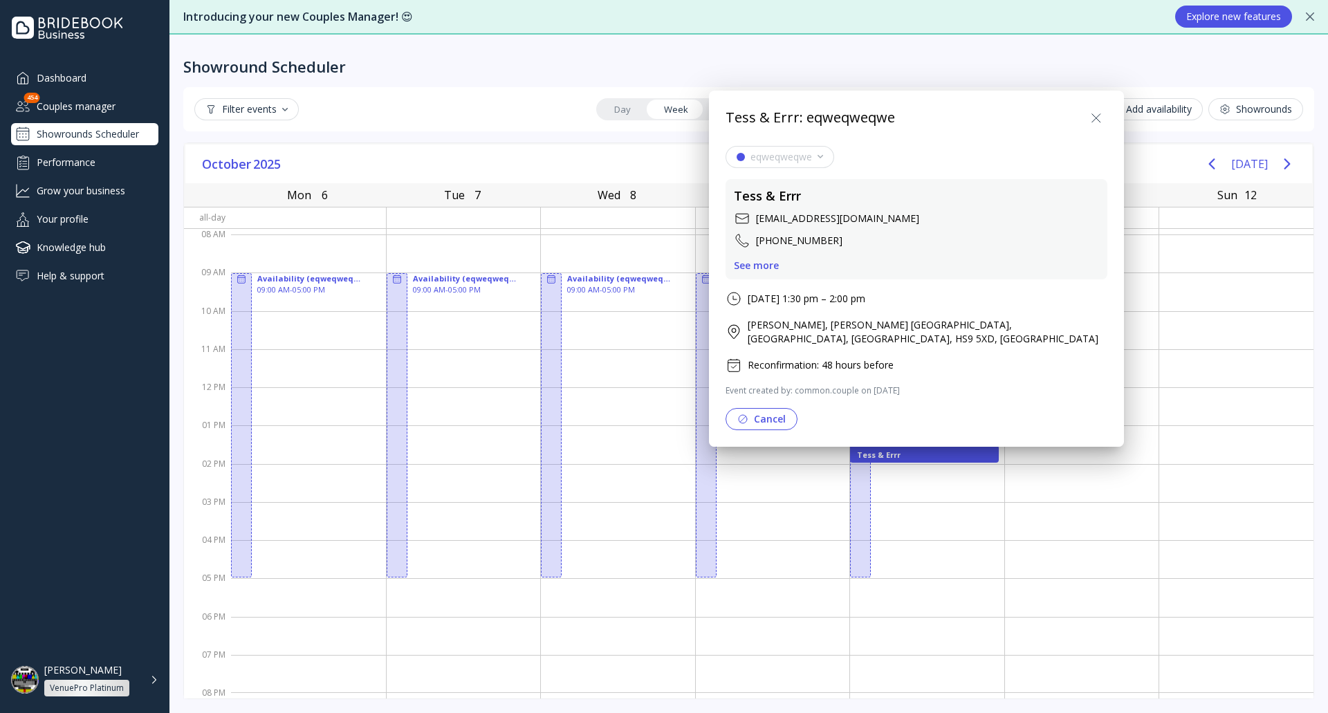
click at [1098, 122] on icon at bounding box center [1096, 118] width 17 height 17
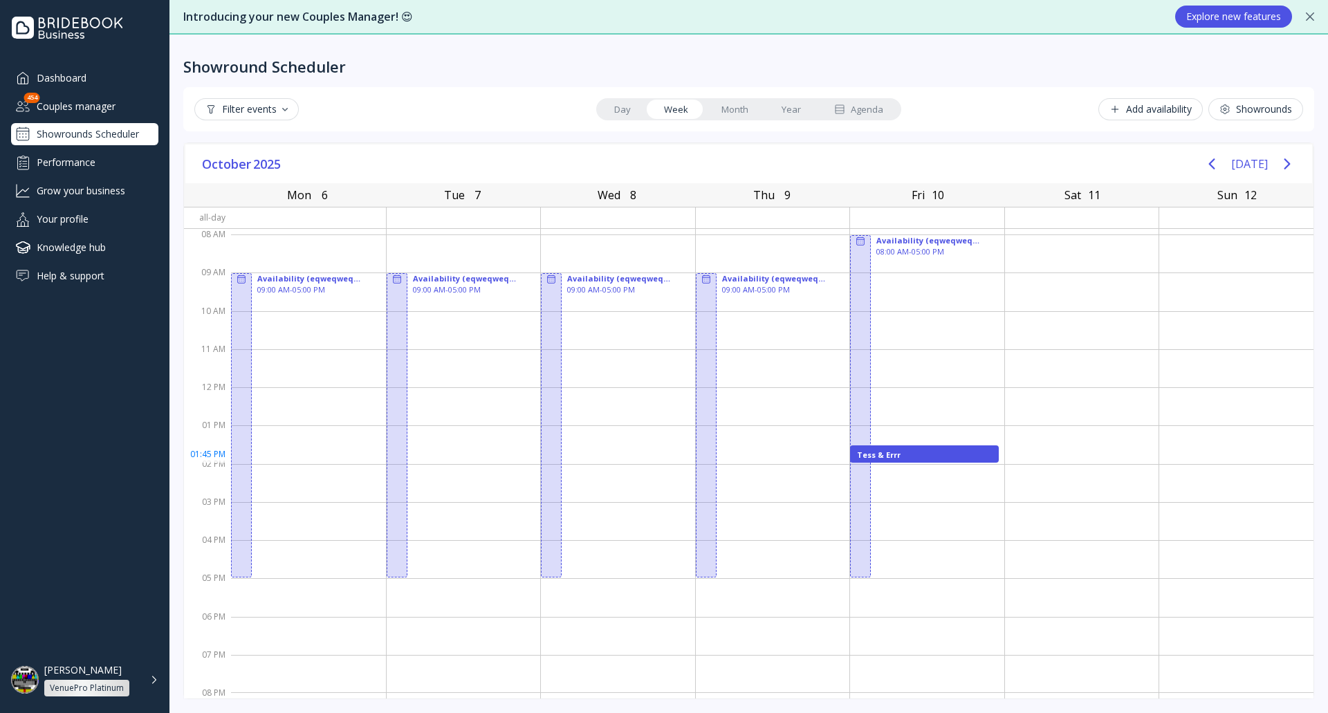
click at [954, 456] on div "Tess & Errr" at bounding box center [924, 455] width 135 height 10
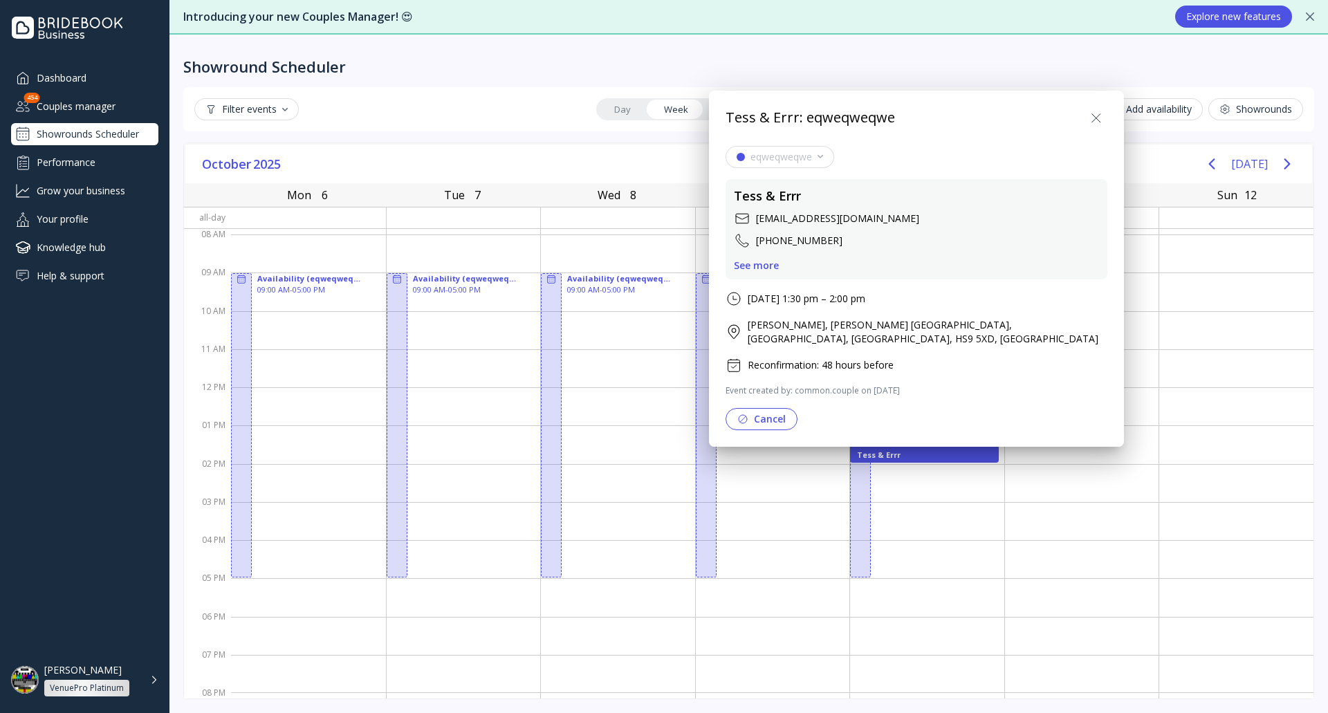
click at [765, 267] on div "See more" at bounding box center [756, 265] width 45 height 11
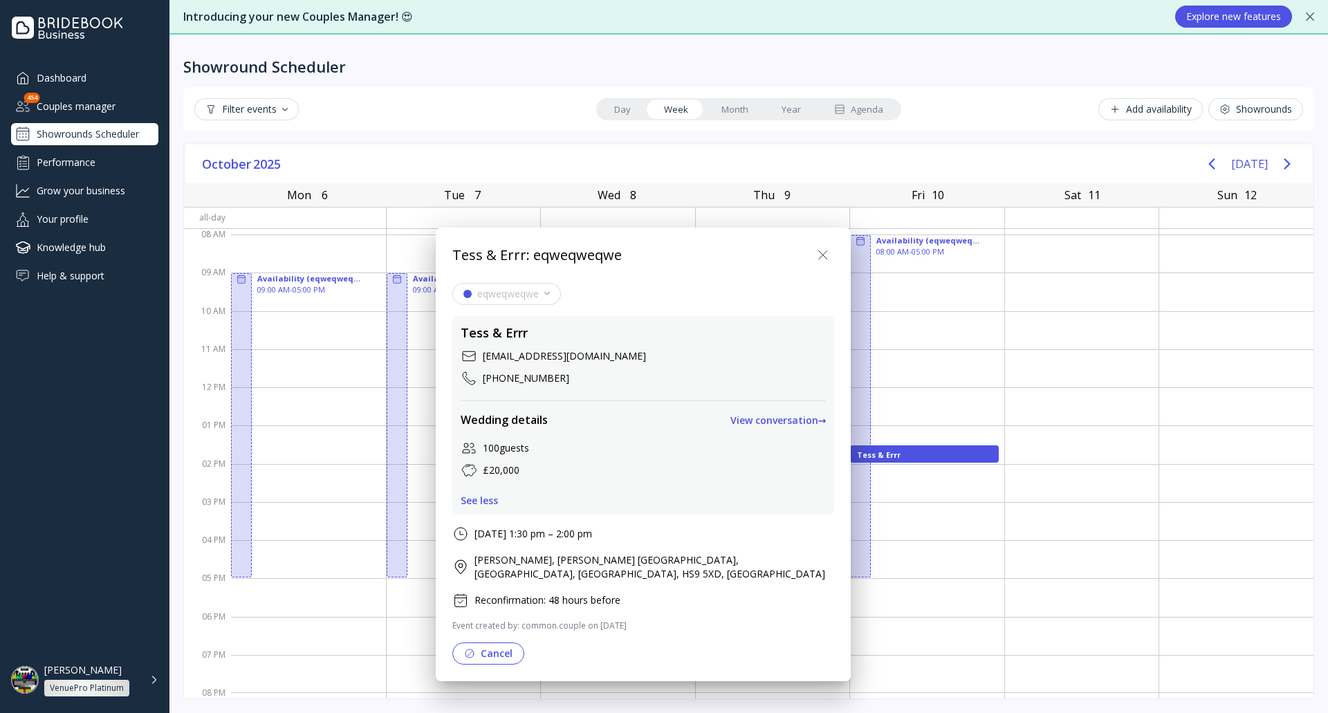
click at [741, 427] on button "View conversation →" at bounding box center [778, 420] width 96 height 22
